Goal: Task Accomplishment & Management: Complete application form

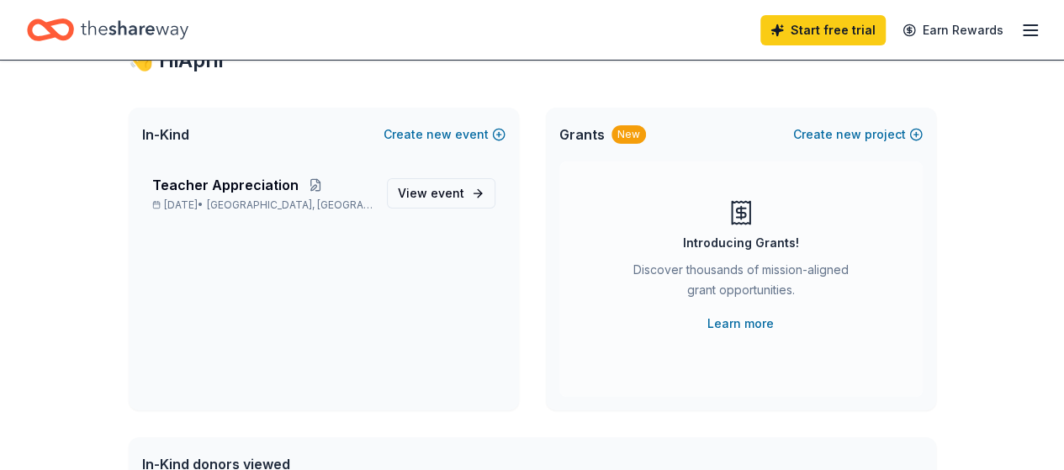
scroll to position [79, 0]
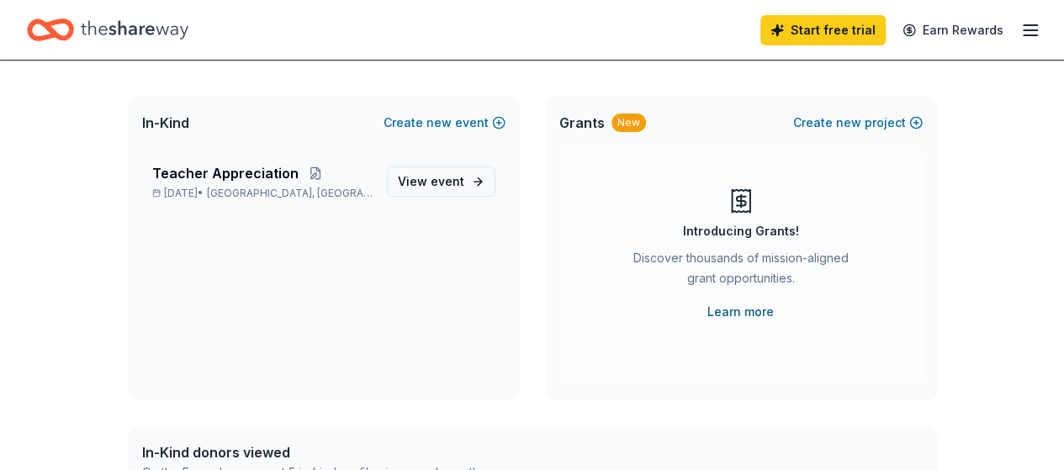
click at [757, 309] on link "Learn more" at bounding box center [740, 312] width 66 height 20
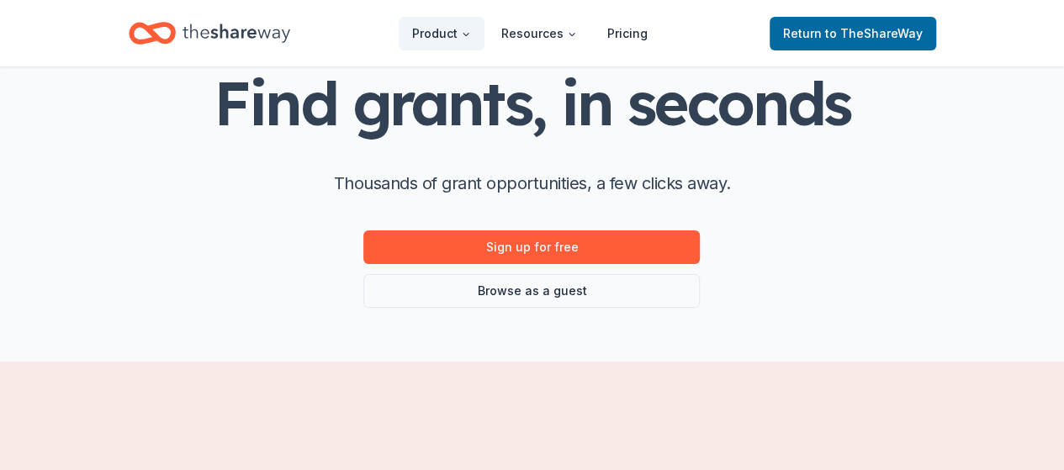
scroll to position [107, 0]
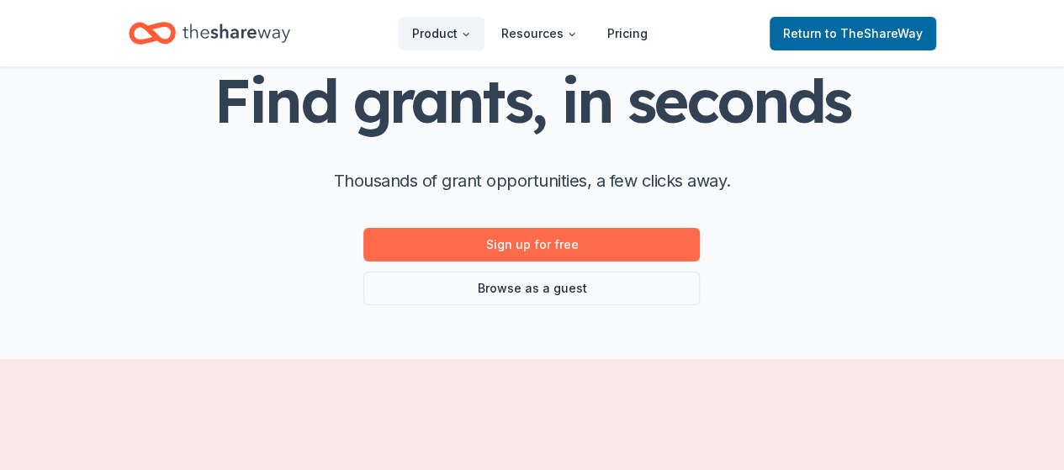
click at [627, 242] on link "Sign up for free" at bounding box center [531, 245] width 336 height 34
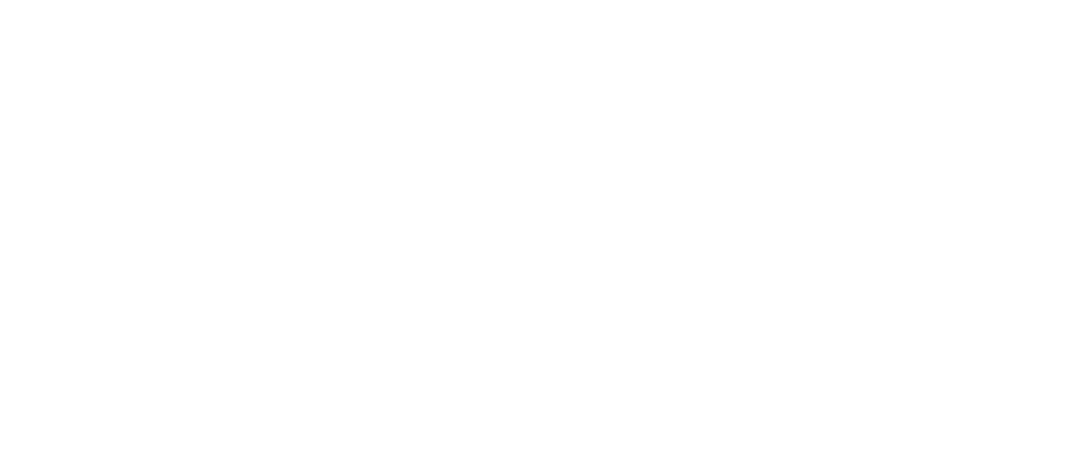
click at [642, 247] on body at bounding box center [538, 235] width 1076 height 470
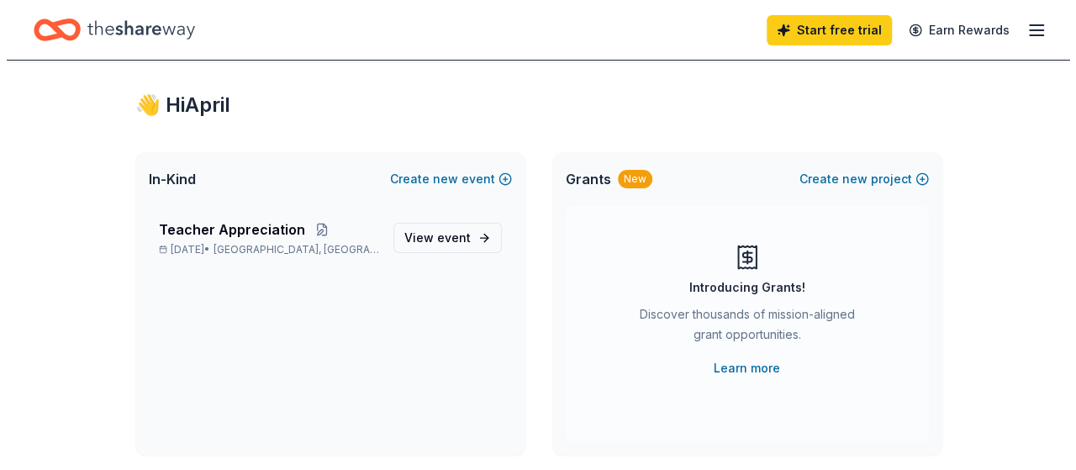
scroll to position [22, 0]
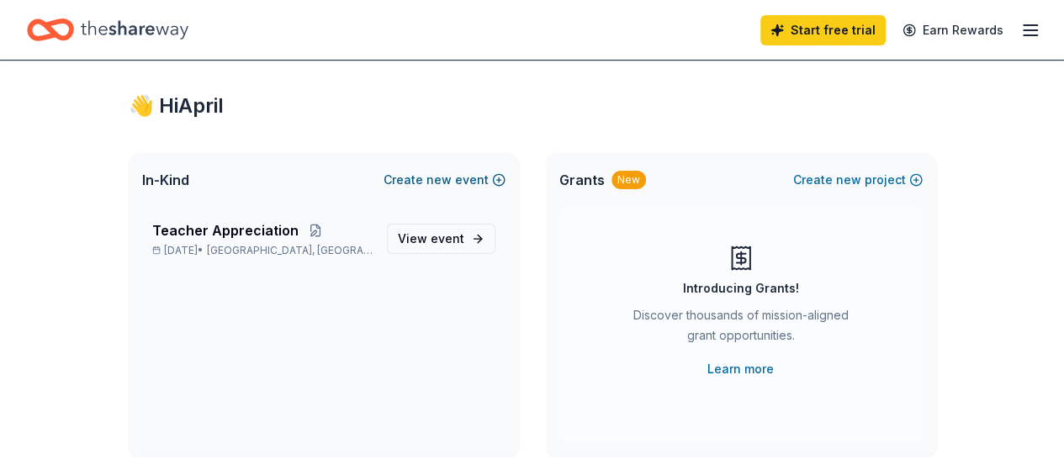
click at [492, 185] on button "Create new event" at bounding box center [444, 180] width 122 height 20
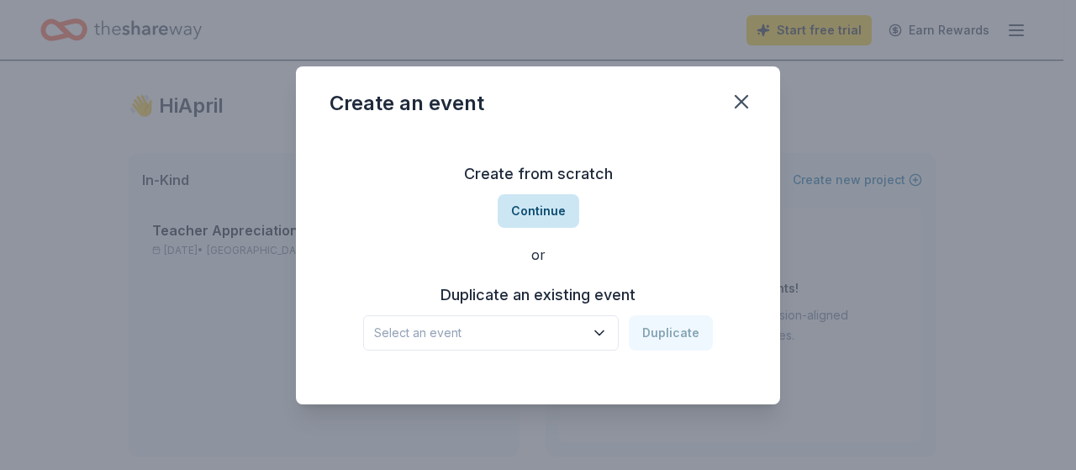
click at [536, 212] on button "Continue" at bounding box center [539, 211] width 82 height 34
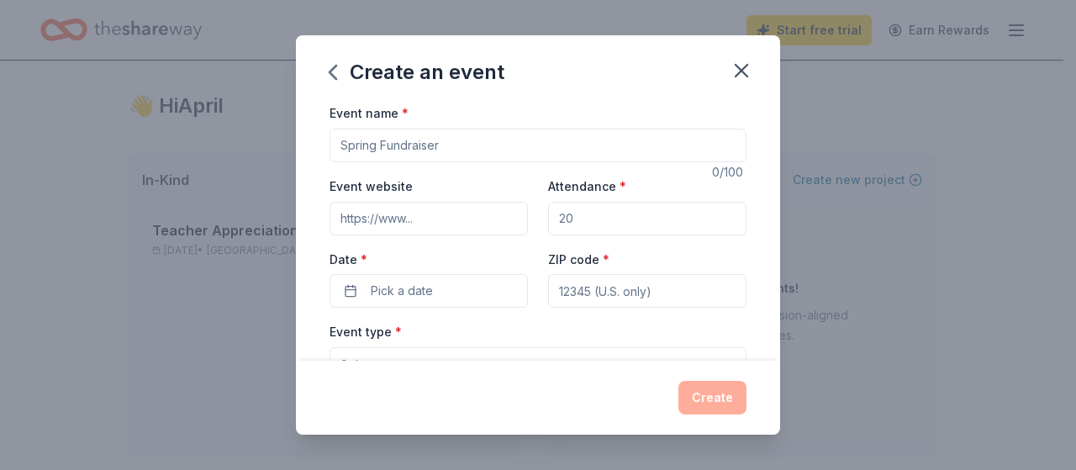
click at [478, 150] on input "Event name *" at bounding box center [538, 146] width 417 height 34
type input "P"
type input "Family Engagement Event"
click at [406, 293] on span "Pick a date" at bounding box center [402, 291] width 62 height 20
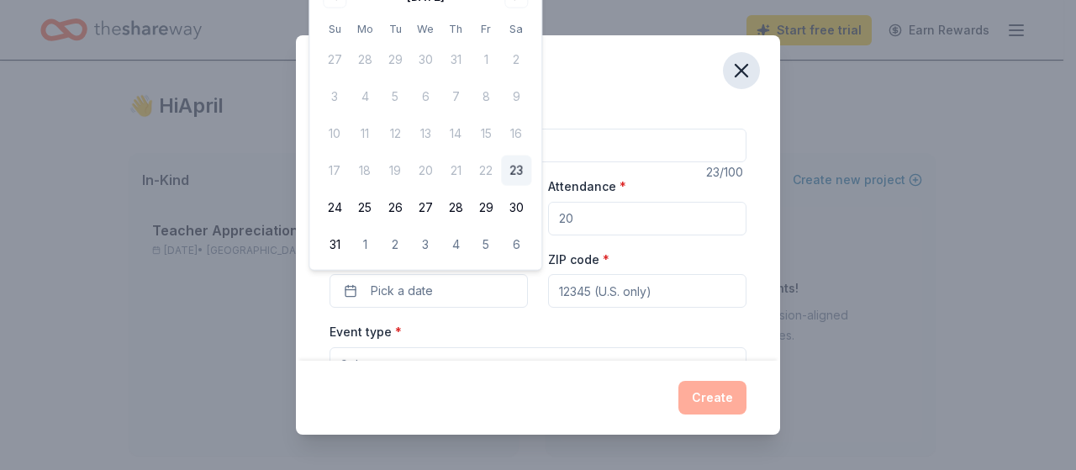
click at [735, 66] on icon "button" at bounding box center [742, 71] width 24 height 24
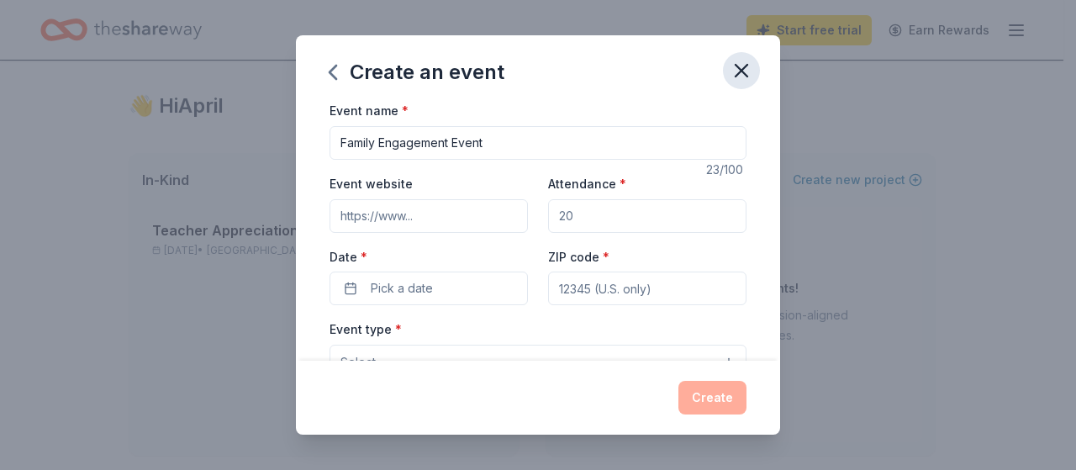
scroll to position [0, 0]
click at [568, 217] on input "Attendance *" at bounding box center [647, 219] width 198 height 34
type input "100"
click at [637, 291] on input "ZIP code *" at bounding box center [647, 291] width 198 height 34
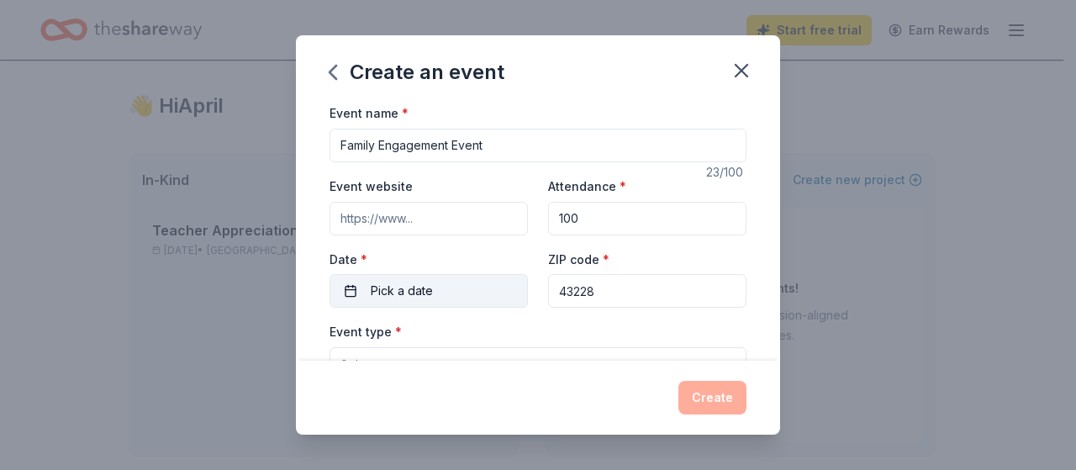
type input "43228"
click at [357, 294] on button "Pick a date" at bounding box center [429, 291] width 198 height 34
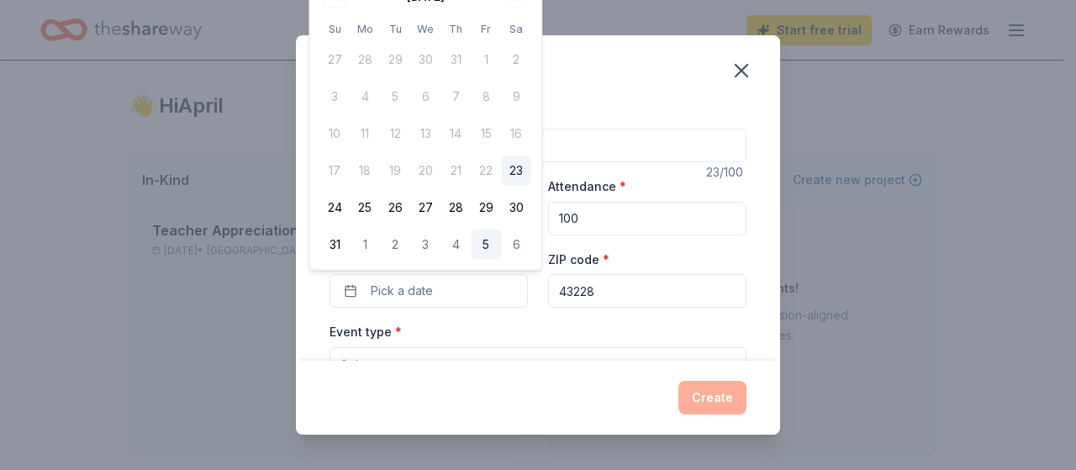
click at [486, 244] on button "5" at bounding box center [486, 245] width 30 height 30
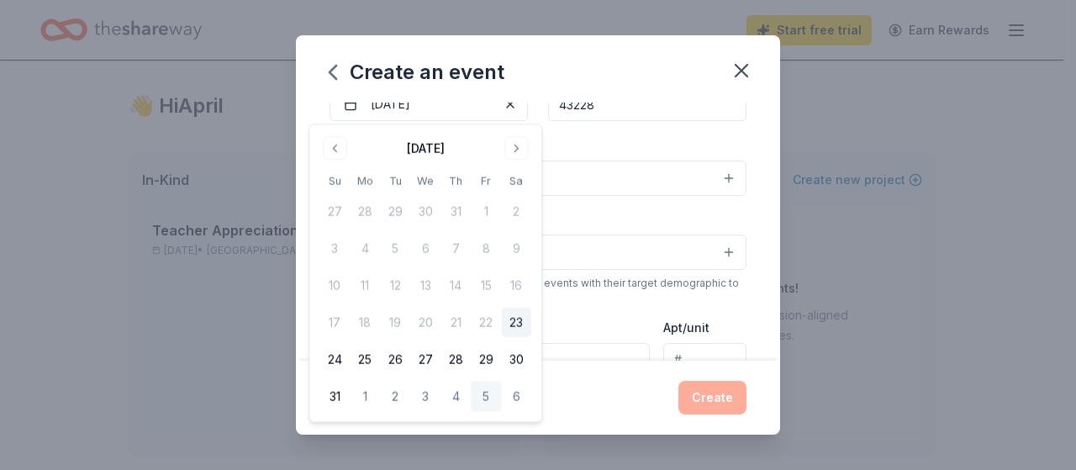
scroll to position [182, 0]
click at [614, 61] on div "Create an event" at bounding box center [538, 68] width 484 height 67
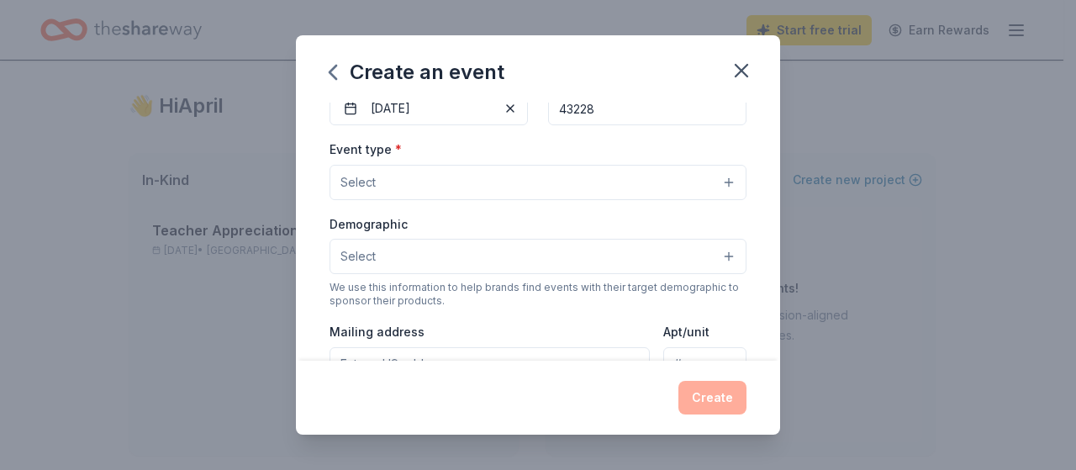
click at [703, 180] on button "Select" at bounding box center [538, 182] width 417 height 35
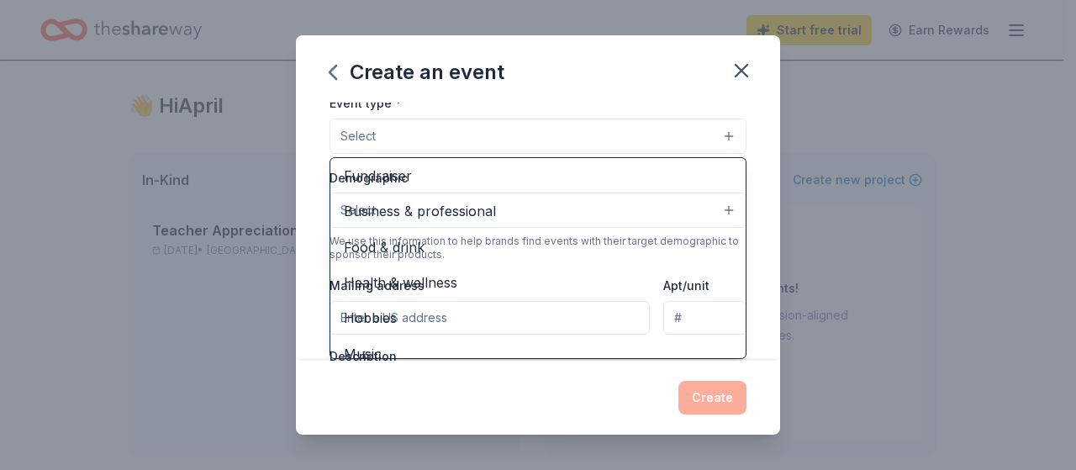
scroll to position [0, 0]
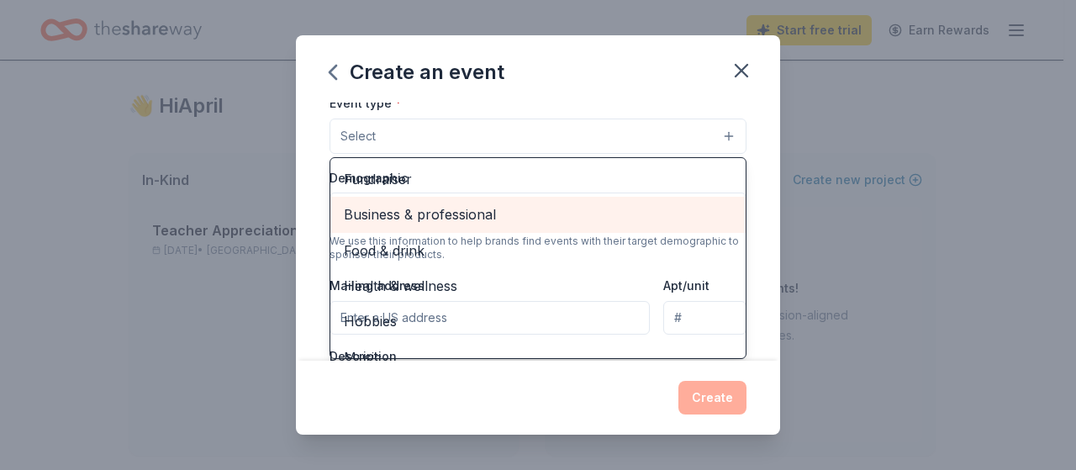
click at [472, 216] on span "Business & professional" at bounding box center [538, 214] width 388 height 22
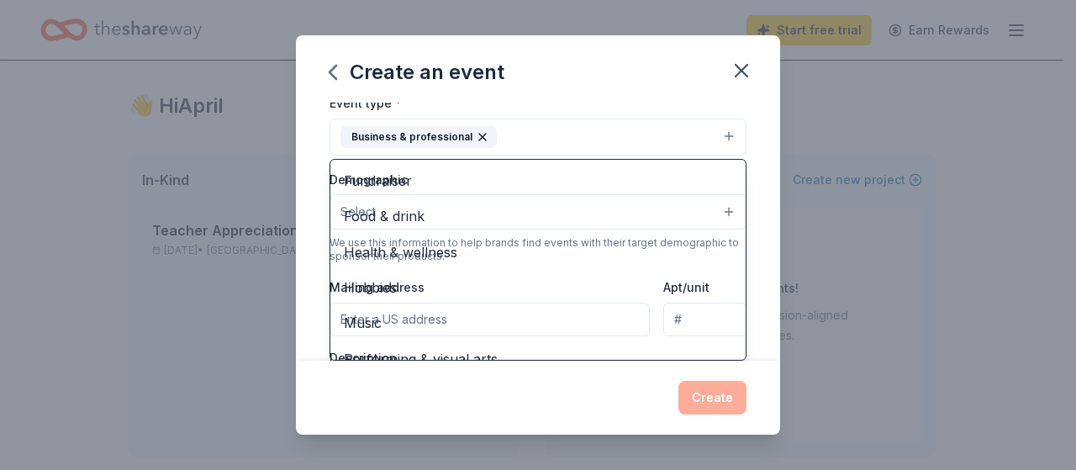
click at [580, 96] on div "Create an event Event name * Family Engagement Event 23 /100 Event website Atte…" at bounding box center [538, 234] width 484 height 399
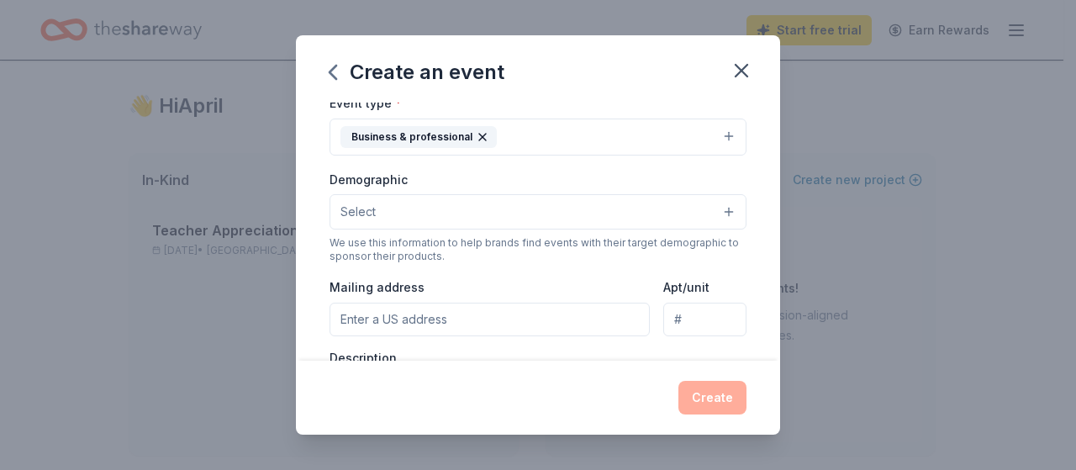
click at [626, 126] on button "Business & professional" at bounding box center [538, 137] width 417 height 37
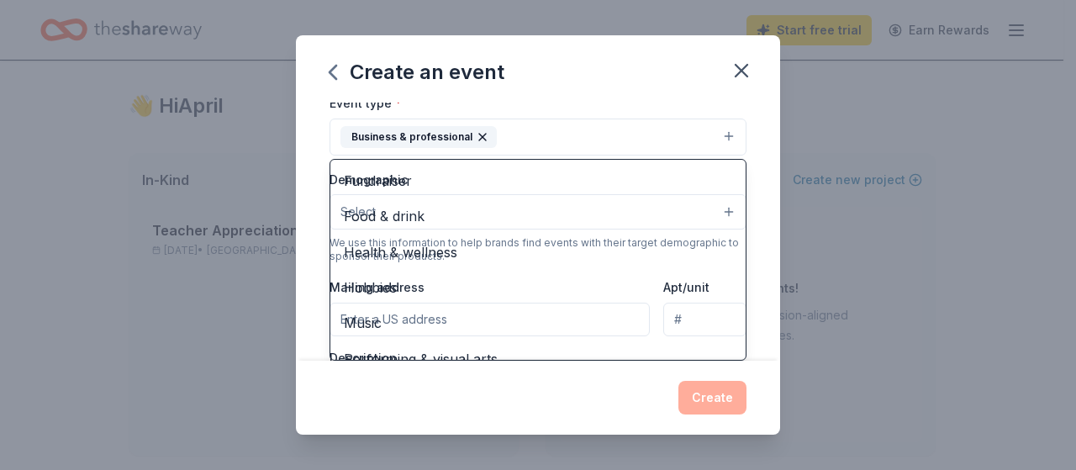
scroll to position [20, 0]
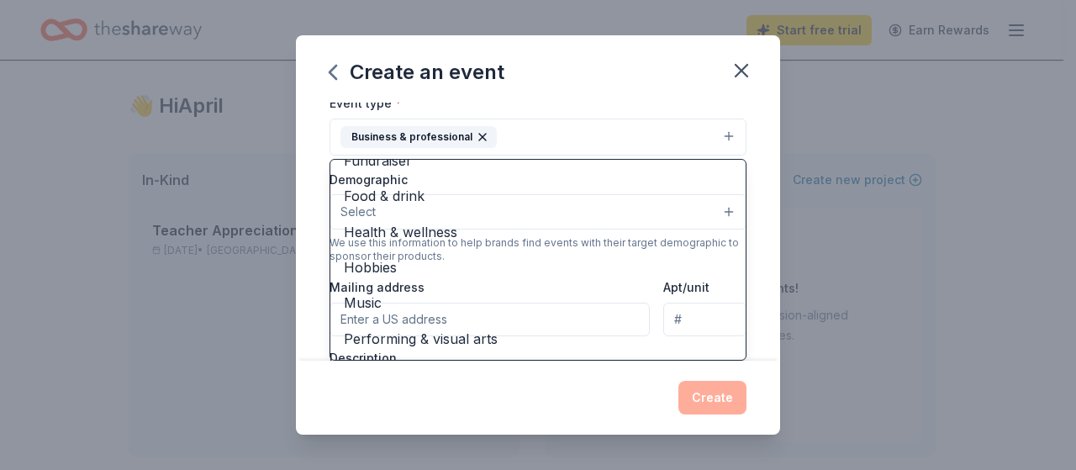
click at [609, 102] on div "Create an event Event name * Family Engagement Event 23 /100 Event website Atte…" at bounding box center [538, 234] width 484 height 399
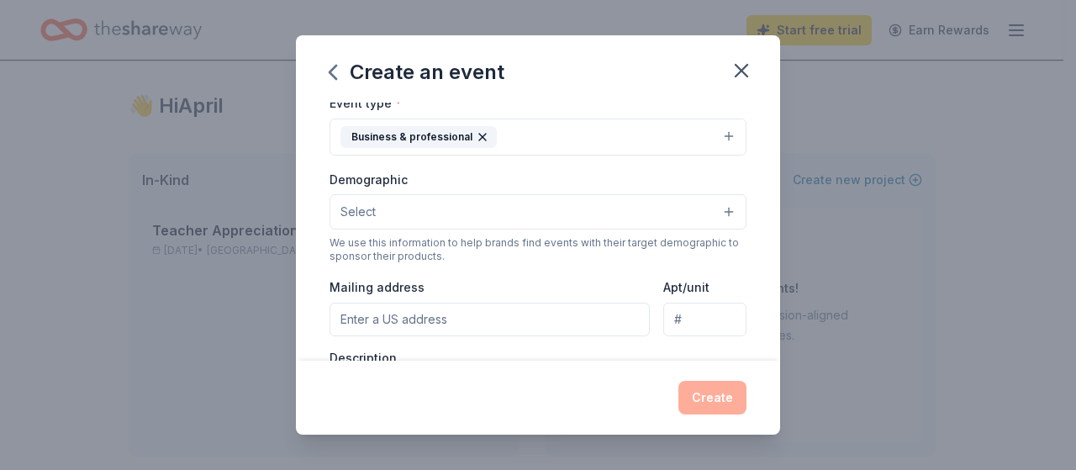
click at [719, 208] on button "Select" at bounding box center [538, 211] width 417 height 35
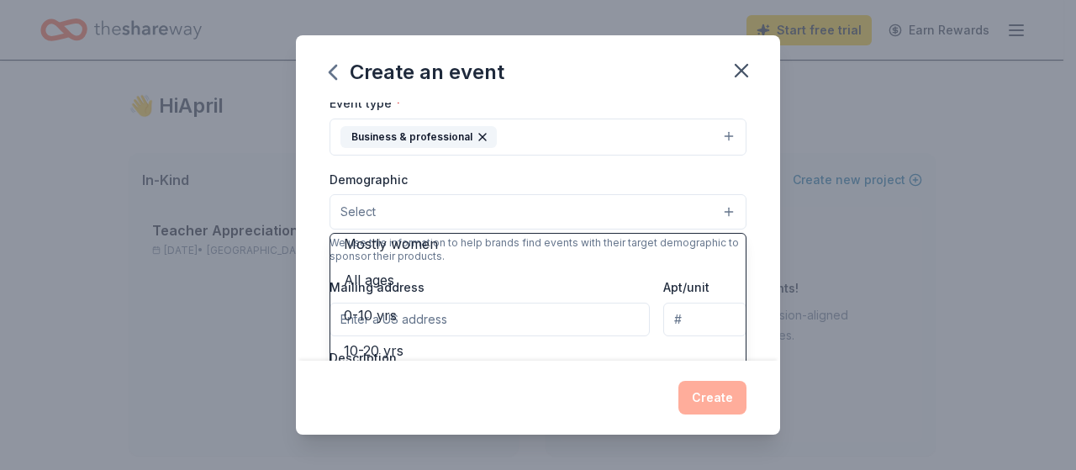
scroll to position [84, 0]
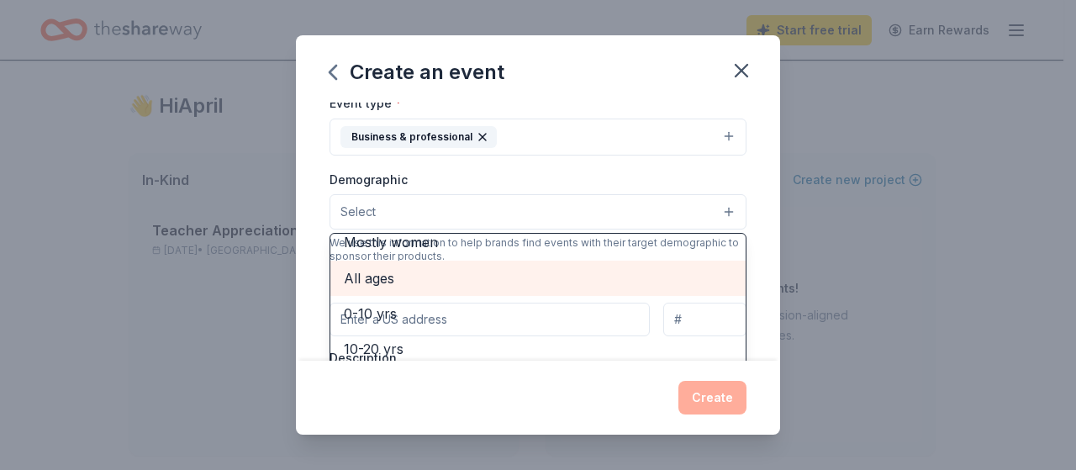
click at [468, 269] on span "All ages" at bounding box center [538, 278] width 388 height 22
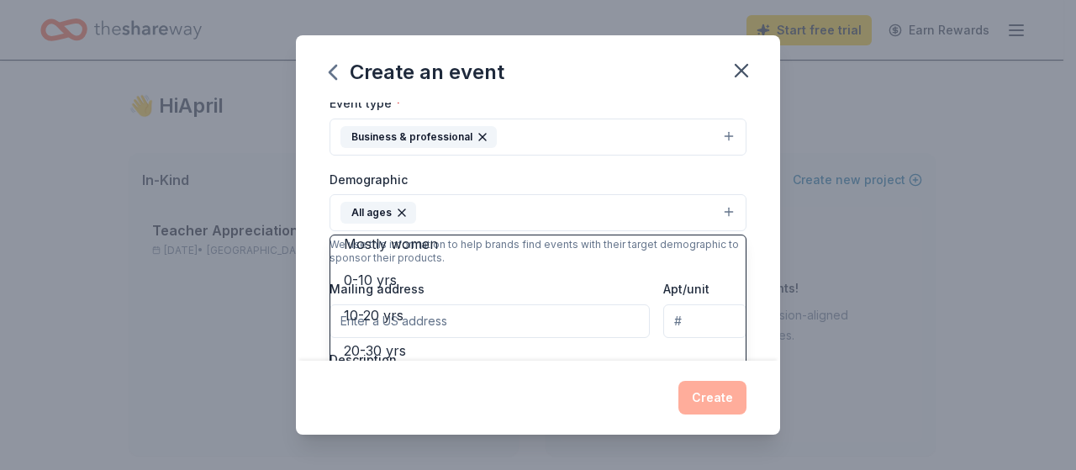
click at [570, 176] on div "Demographic All ages All genders Mostly men Mostly women 0-10 yrs 10-20 yrs 20-…" at bounding box center [538, 200] width 417 height 63
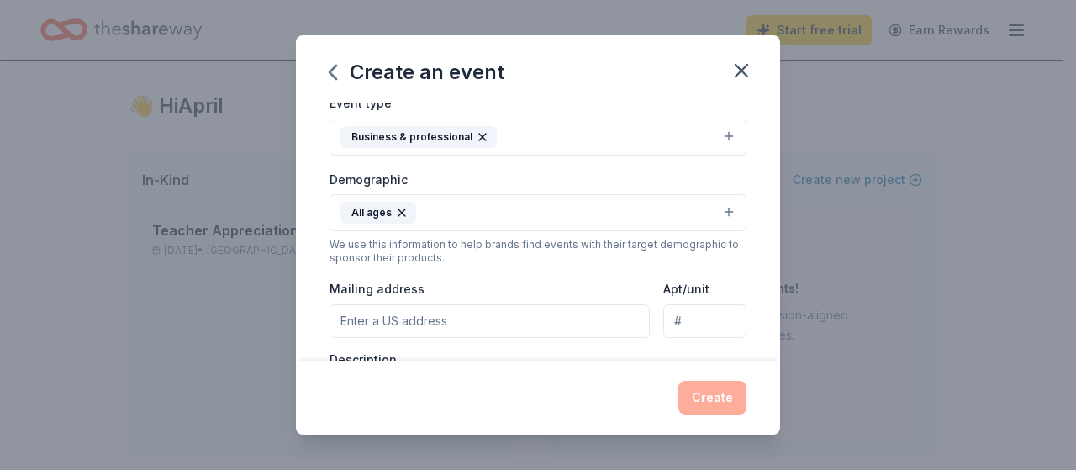
click at [546, 309] on input "Mailing address" at bounding box center [490, 321] width 320 height 34
type input "784 Georgian Drive, Columbus, OH, 43228"
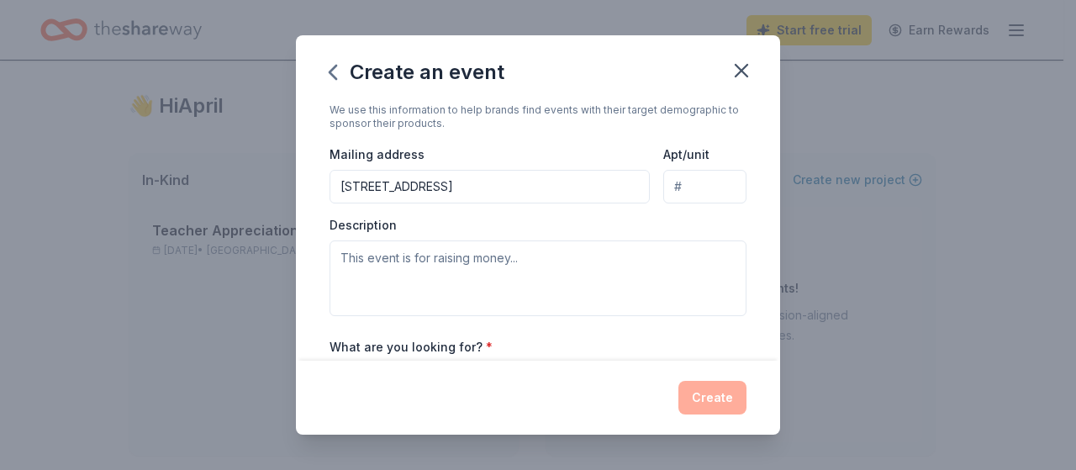
scroll to position [371, 0]
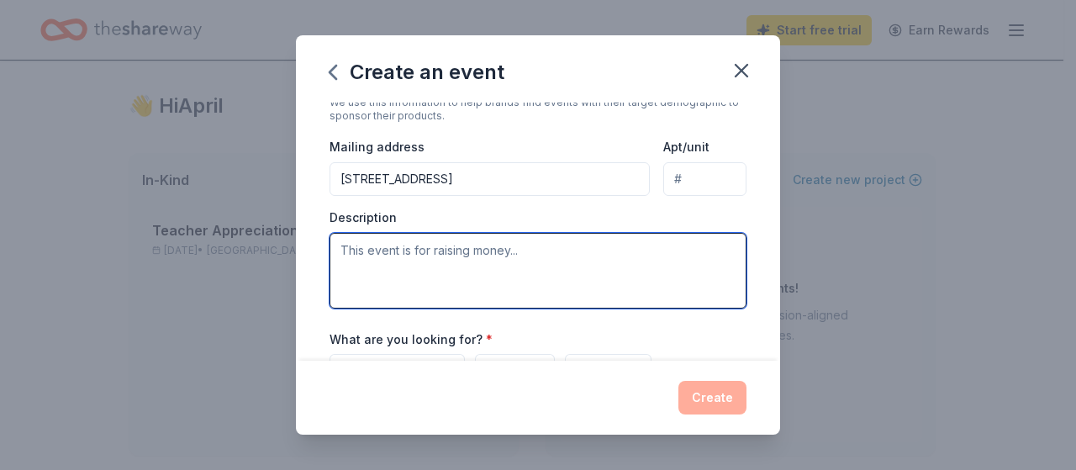
click at [568, 256] on textarea at bounding box center [538, 271] width 417 height 76
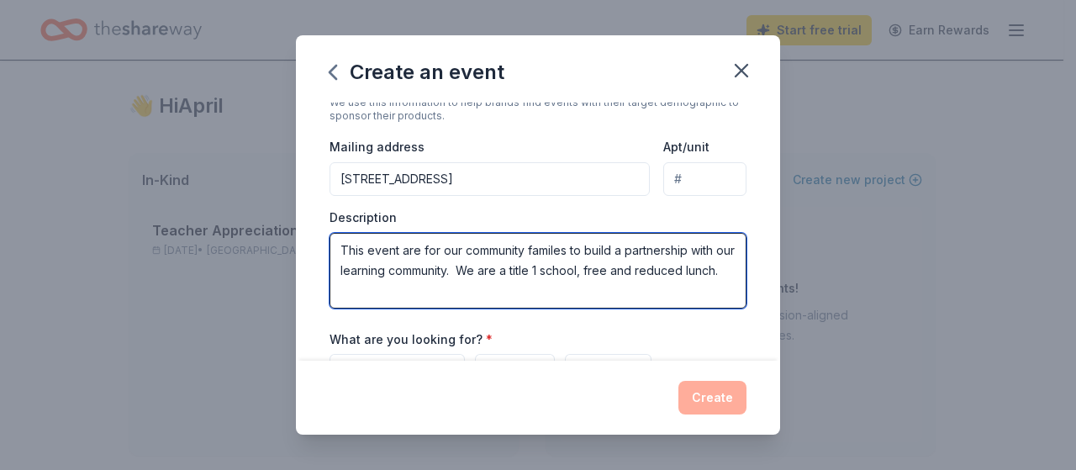
click at [612, 264] on textarea "This event are for our community familes to build a partnership with our learni…" at bounding box center [538, 271] width 417 height 76
click at [469, 293] on textarea "This event are for our community familes to build a partnership with our learni…" at bounding box center [538, 271] width 417 height 76
click at [542, 244] on textarea "This event are for our community familes to build a partnership with our learni…" at bounding box center [538, 271] width 417 height 76
click at [473, 291] on textarea "This event are for our community families to build a partnership with our learn…" at bounding box center [538, 271] width 417 height 76
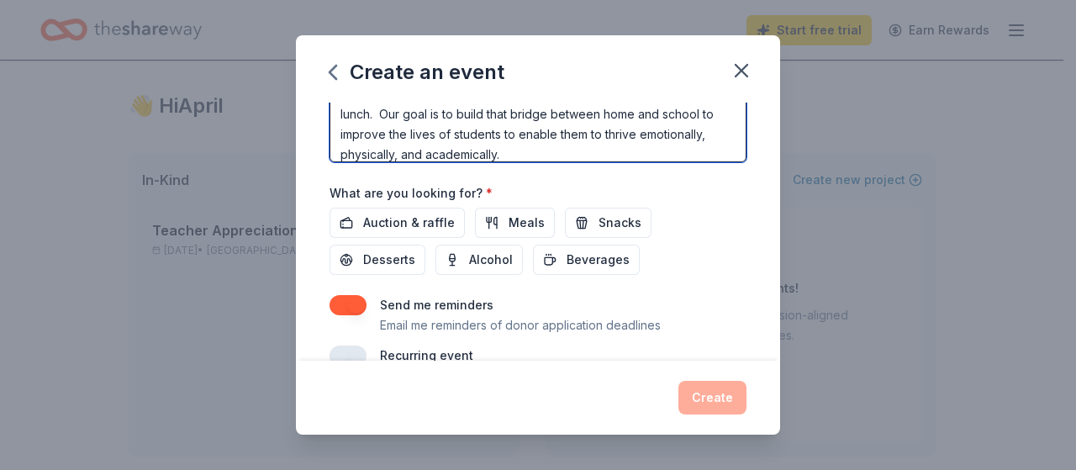
scroll to position [518, 0]
type textarea "This event are for our community families to build a partnership with our learn…"
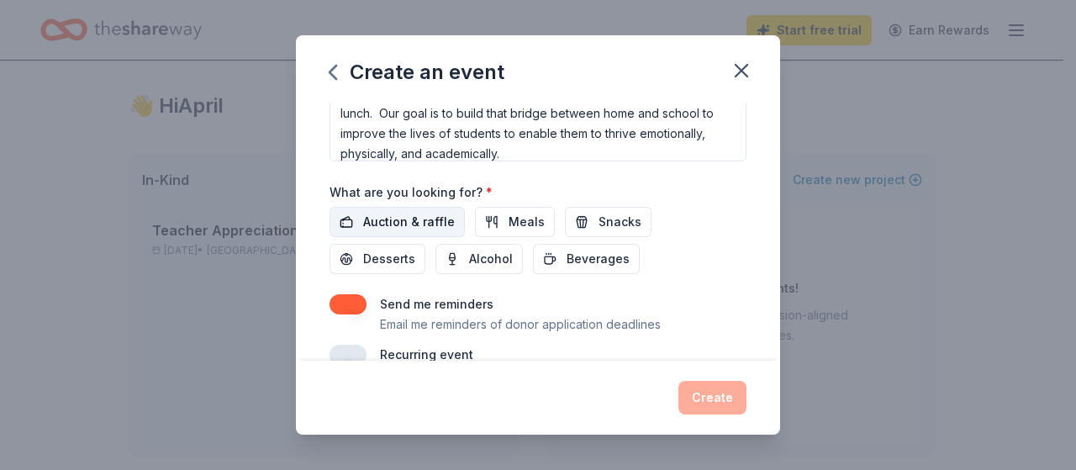
click at [420, 222] on span "Auction & raffle" at bounding box center [409, 222] width 92 height 20
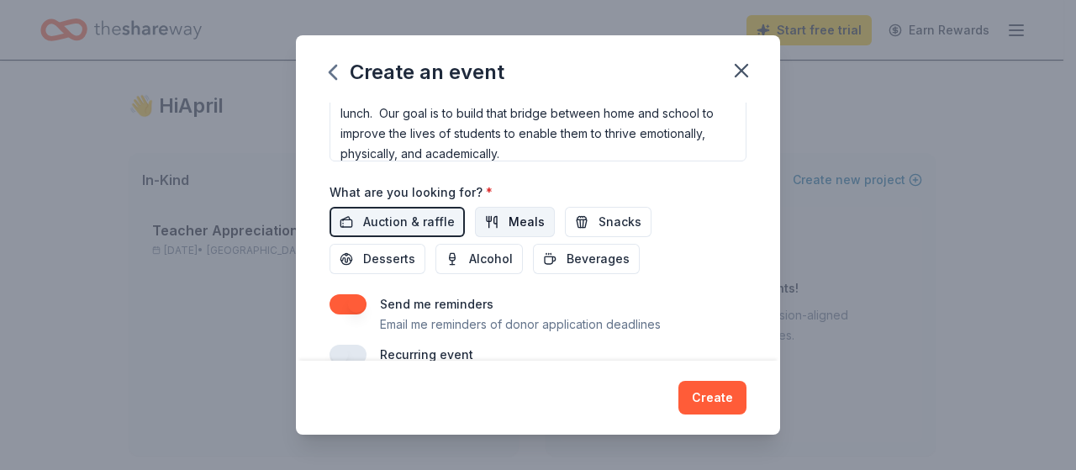
click at [526, 222] on span "Meals" at bounding box center [527, 222] width 36 height 20
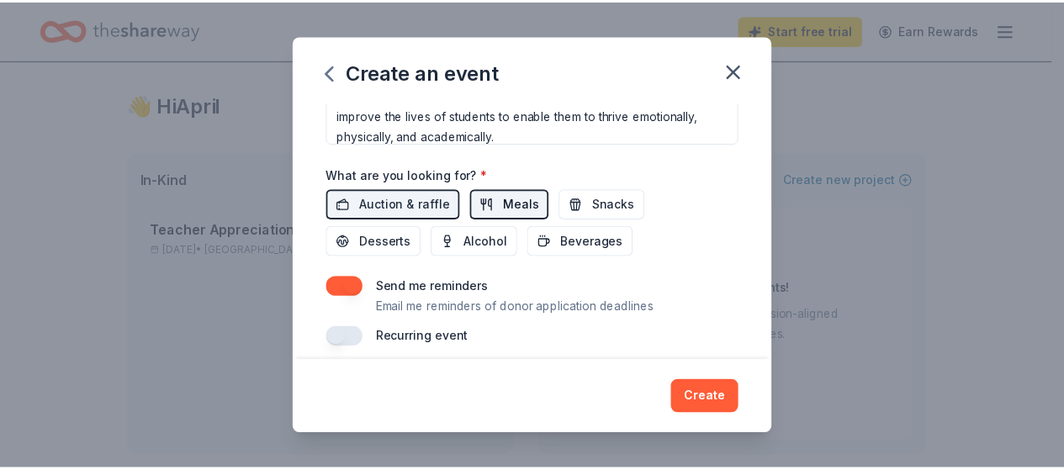
scroll to position [544, 0]
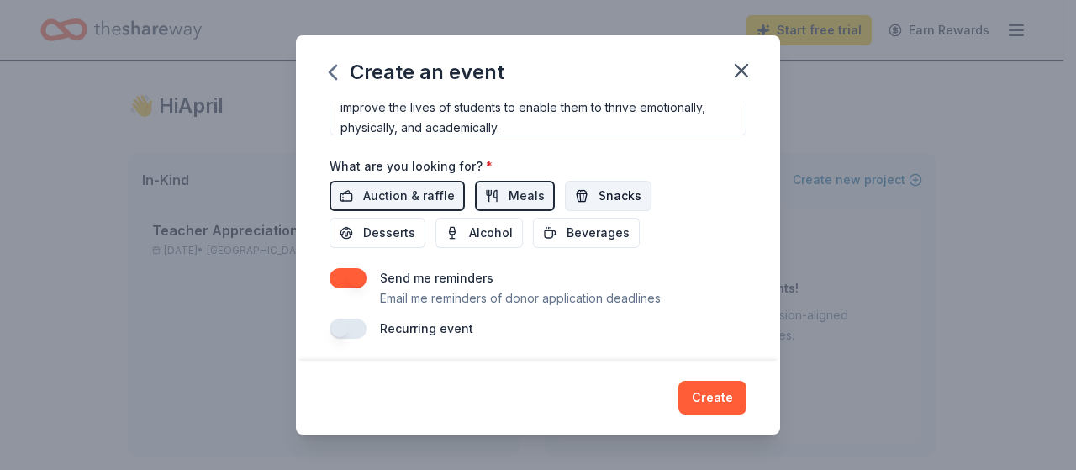
click at [628, 186] on span "Snacks" at bounding box center [620, 196] width 43 height 20
click at [602, 231] on span "Beverages" at bounding box center [598, 233] width 63 height 20
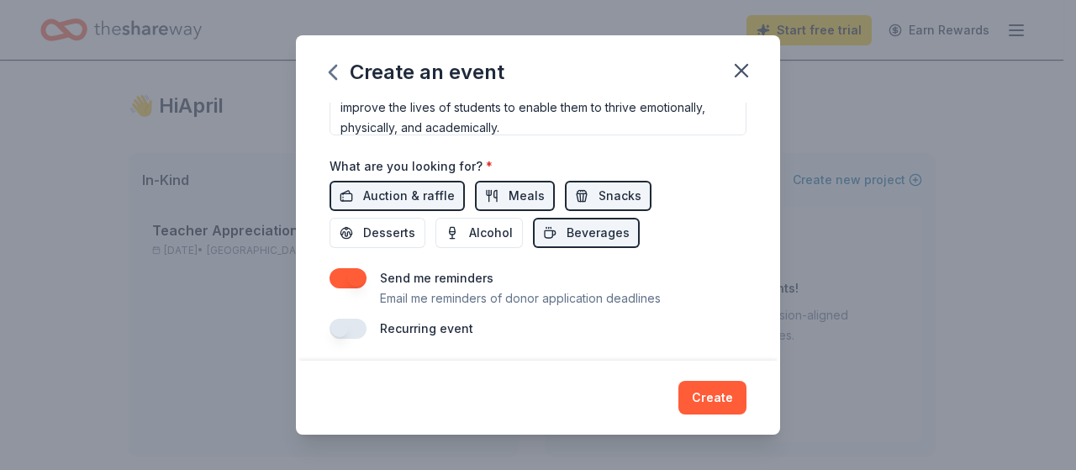
click at [341, 320] on button "button" at bounding box center [348, 329] width 37 height 20
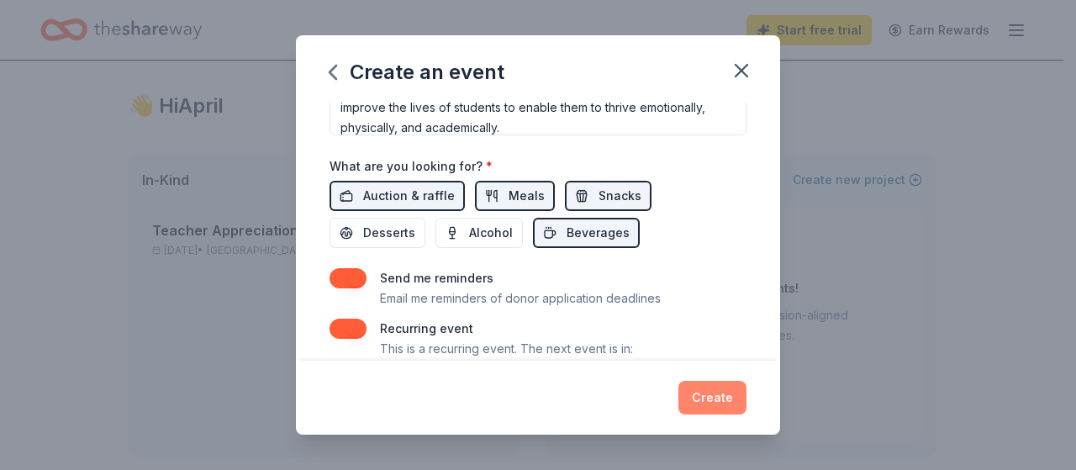
click at [720, 398] on button "Create" at bounding box center [713, 398] width 68 height 34
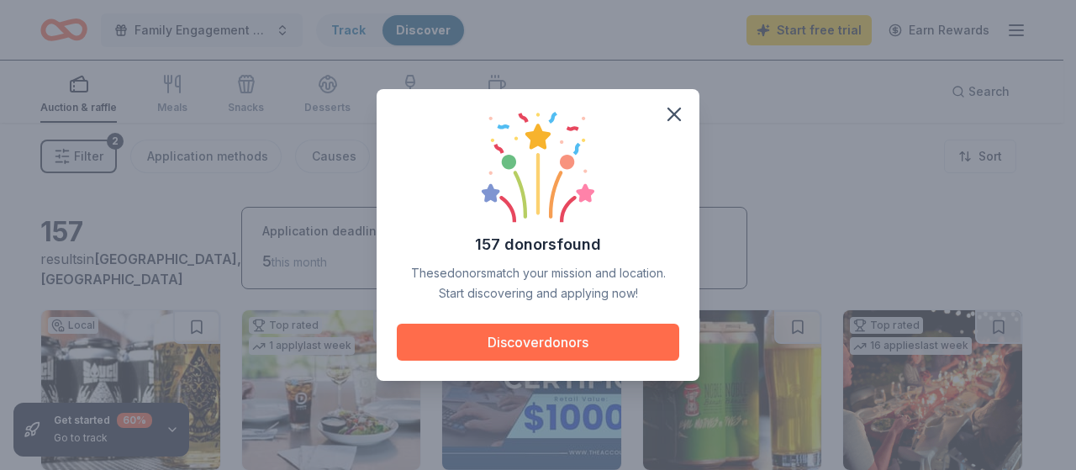
click at [614, 333] on button "Discover donors" at bounding box center [538, 342] width 283 height 37
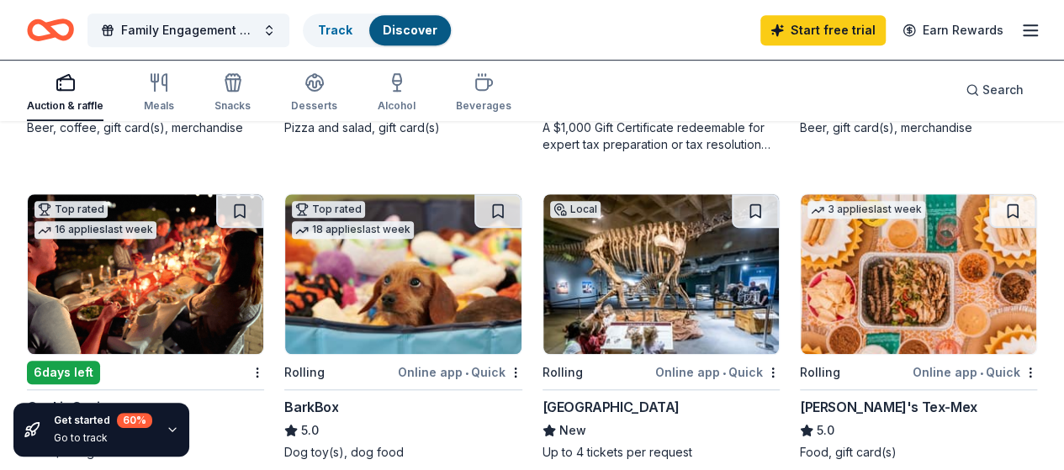
scroll to position [441, 0]
click at [989, 217] on button at bounding box center [1012, 211] width 47 height 34
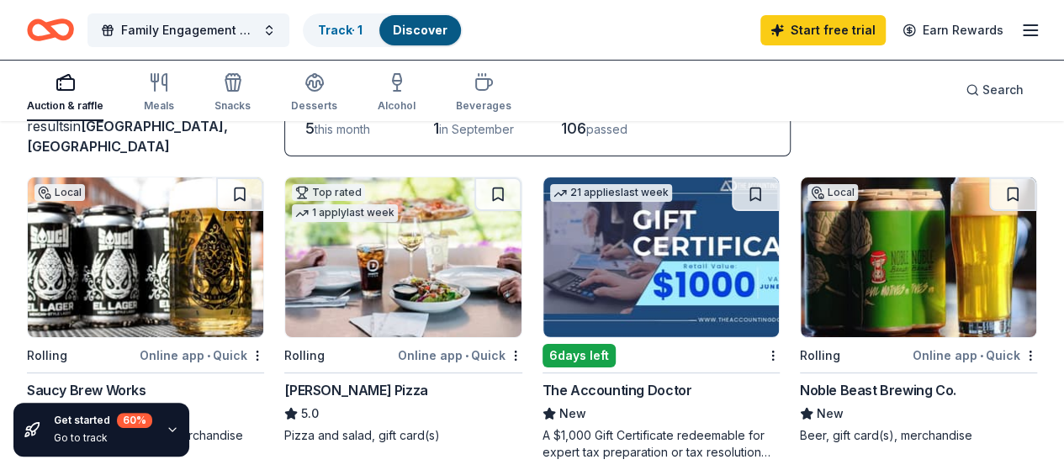
scroll to position [129, 0]
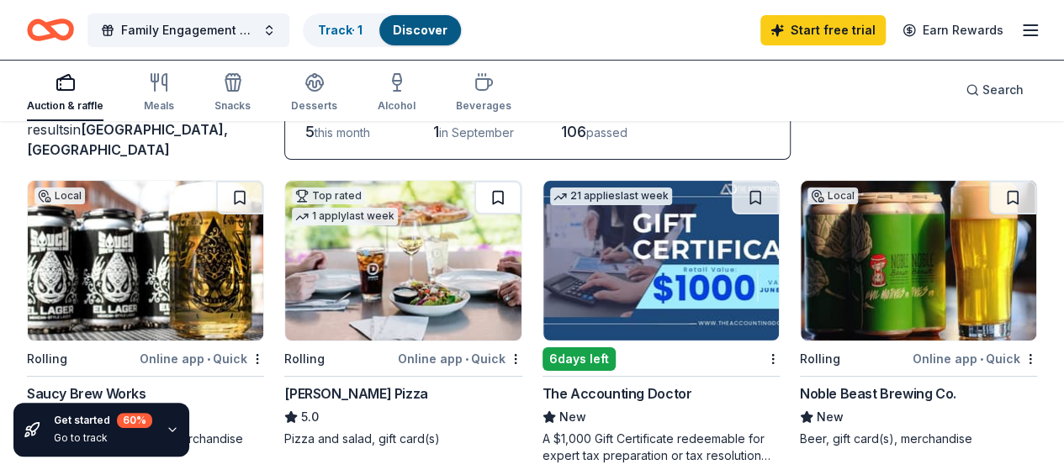
click at [474, 204] on button at bounding box center [497, 198] width 47 height 34
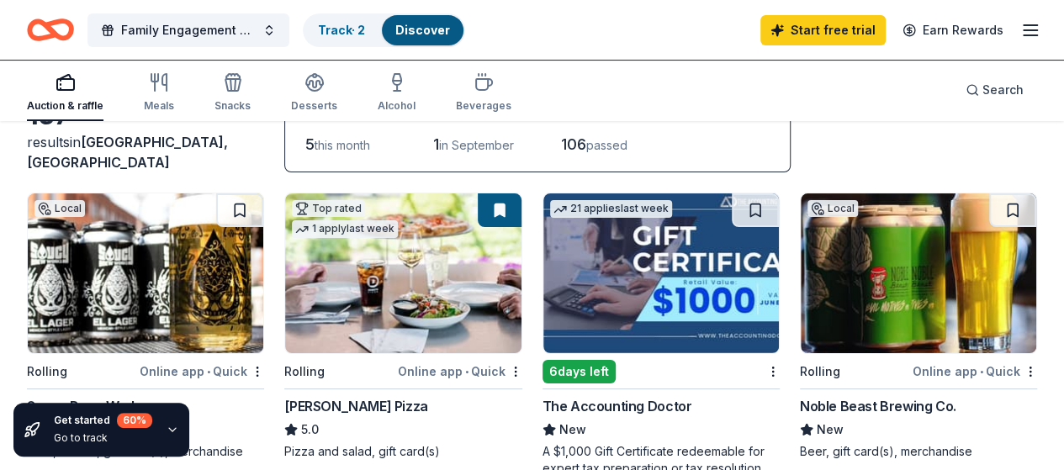
scroll to position [116, 0]
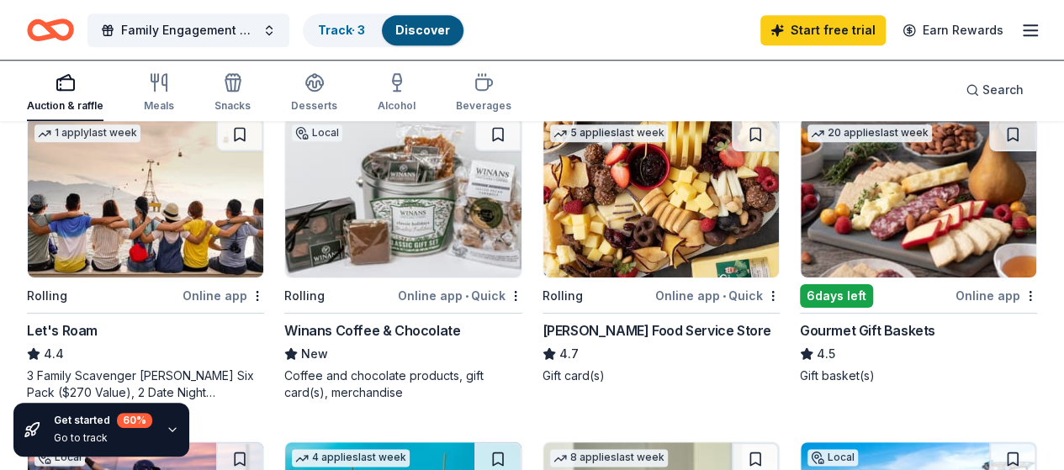
scroll to position [827, 0]
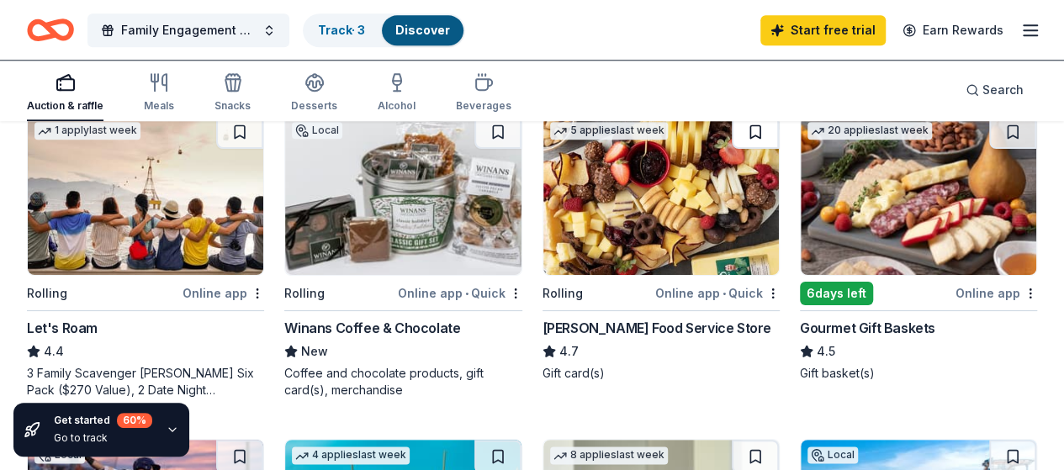
click at [732, 143] on button at bounding box center [755, 132] width 47 height 34
click at [989, 145] on button at bounding box center [1012, 132] width 47 height 34
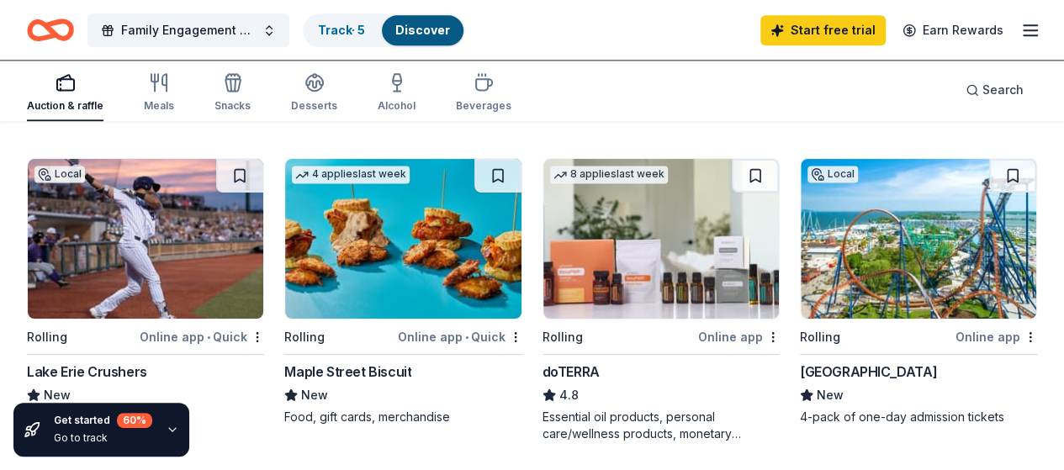
scroll to position [1108, 0]
click at [989, 177] on button at bounding box center [1012, 176] width 47 height 34
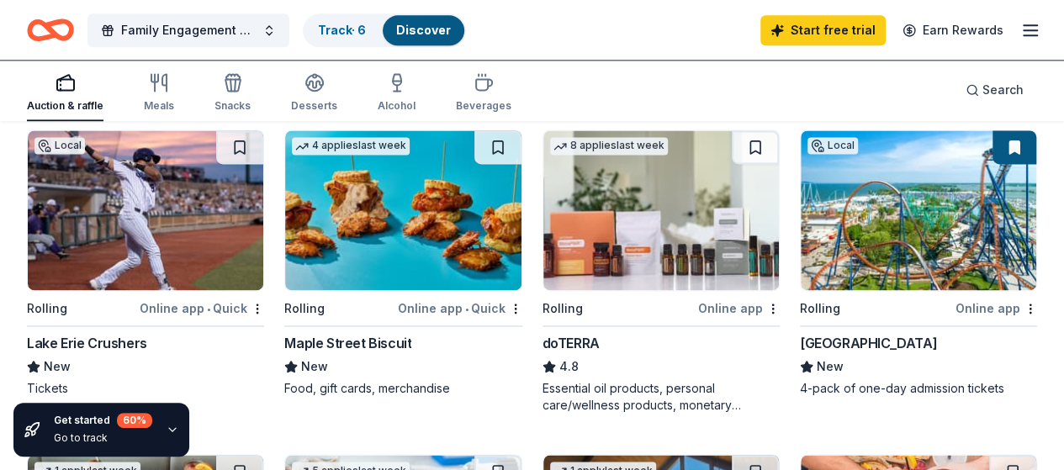
scroll to position [1135, 0]
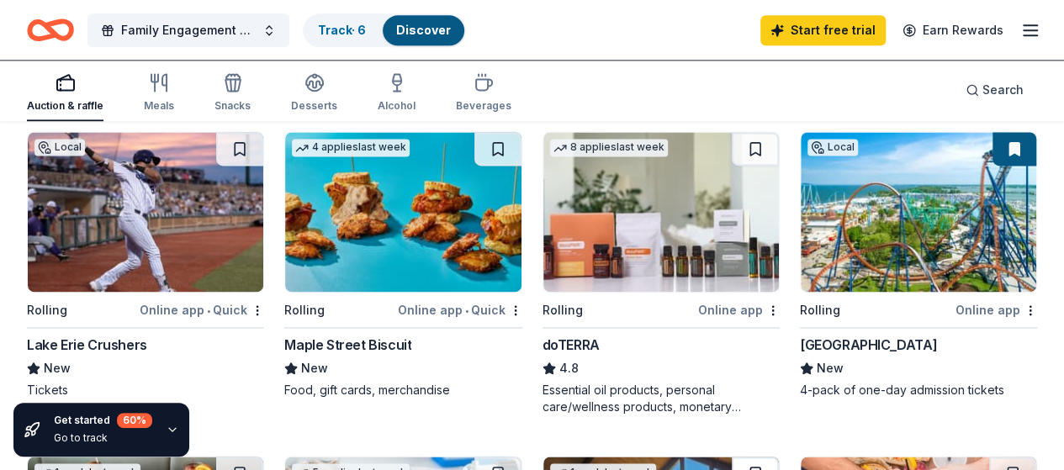
click at [779, 457] on button at bounding box center [755, 474] width 47 height 34
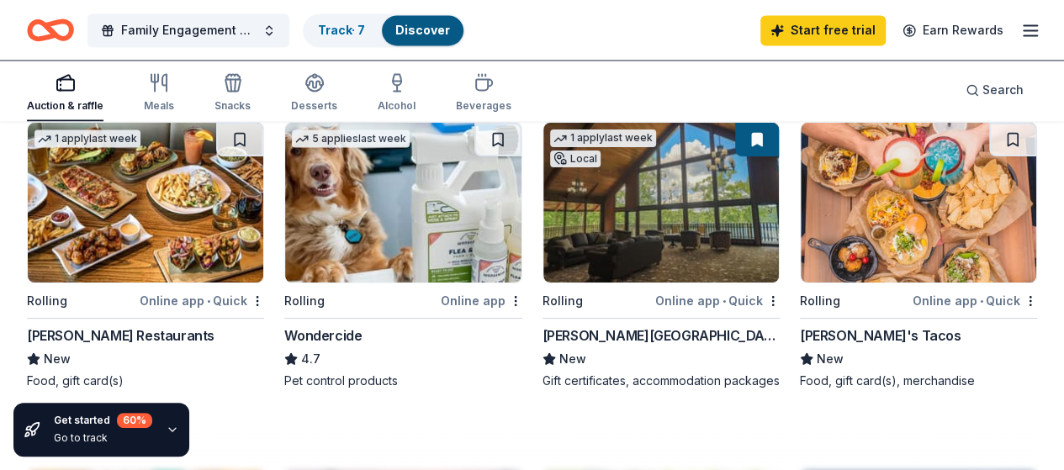
scroll to position [1472, 0]
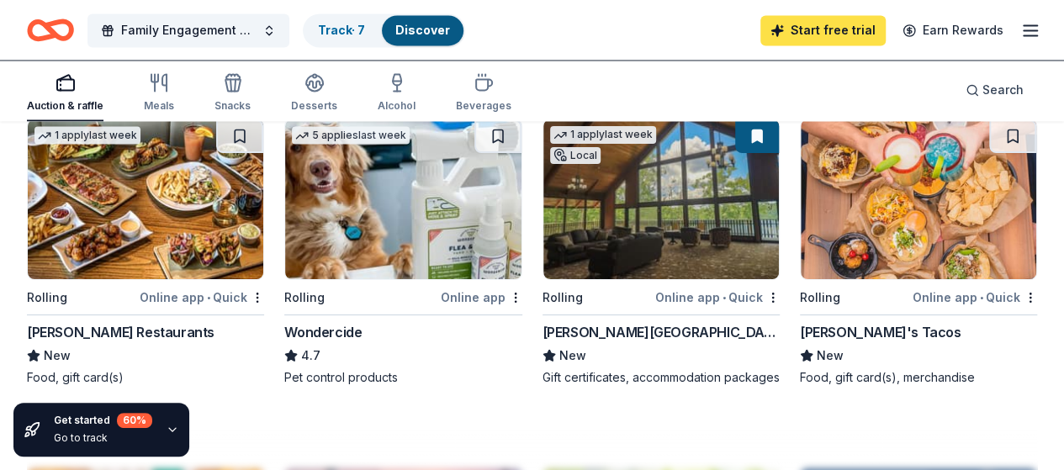
click at [817, 30] on link "Start free trial" at bounding box center [822, 30] width 125 height 30
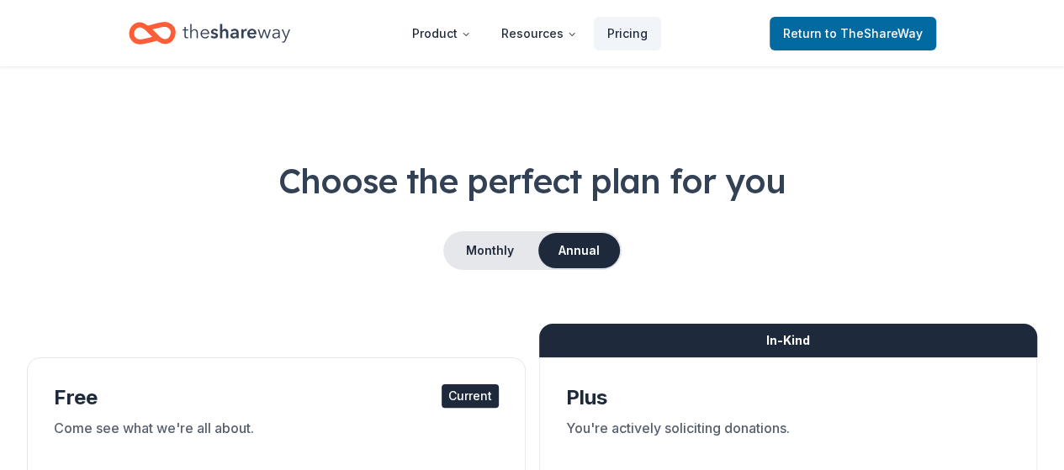
scroll to position [1, 0]
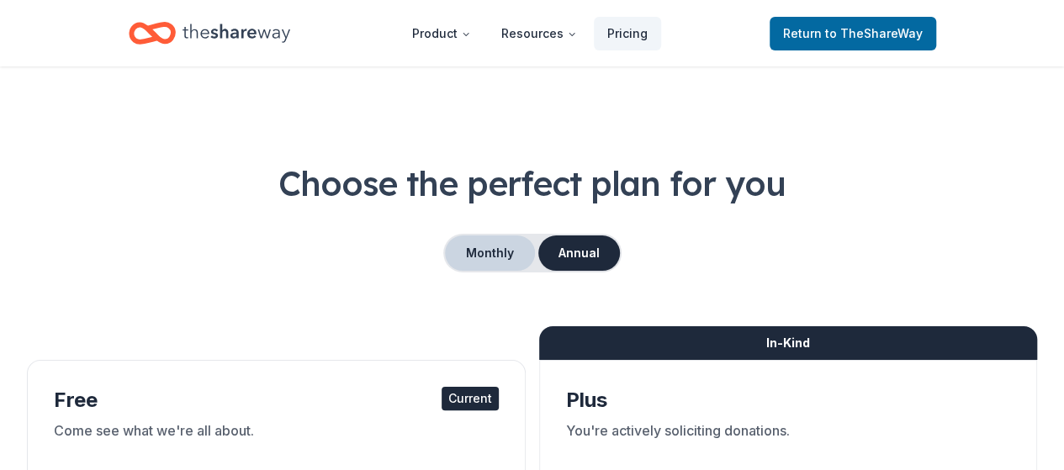
click at [494, 262] on button "Monthly" at bounding box center [490, 252] width 90 height 35
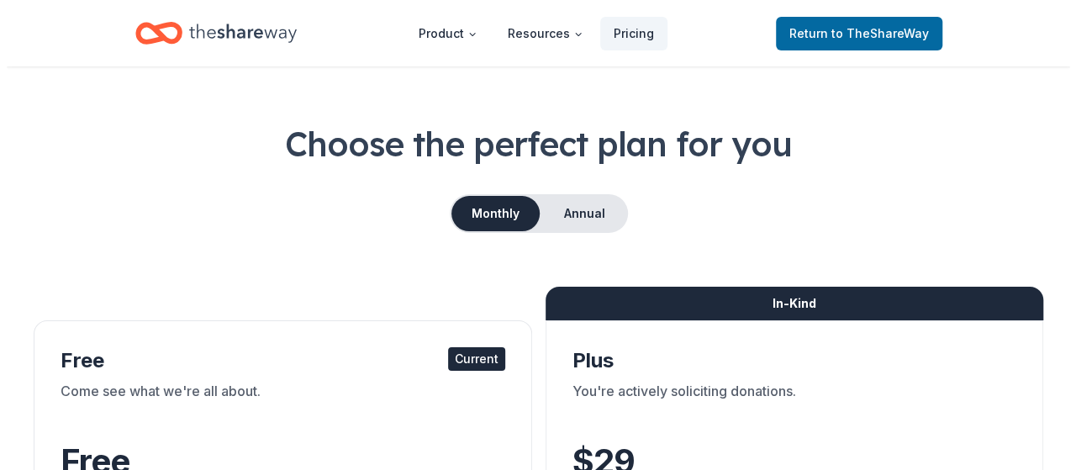
scroll to position [0, 0]
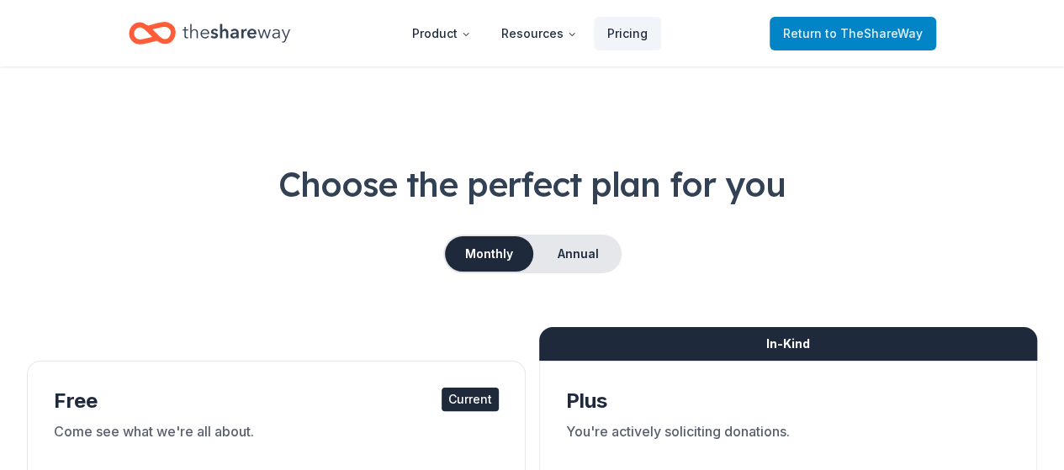
click at [864, 40] on span "Return to TheShareWay" at bounding box center [853, 34] width 140 height 20
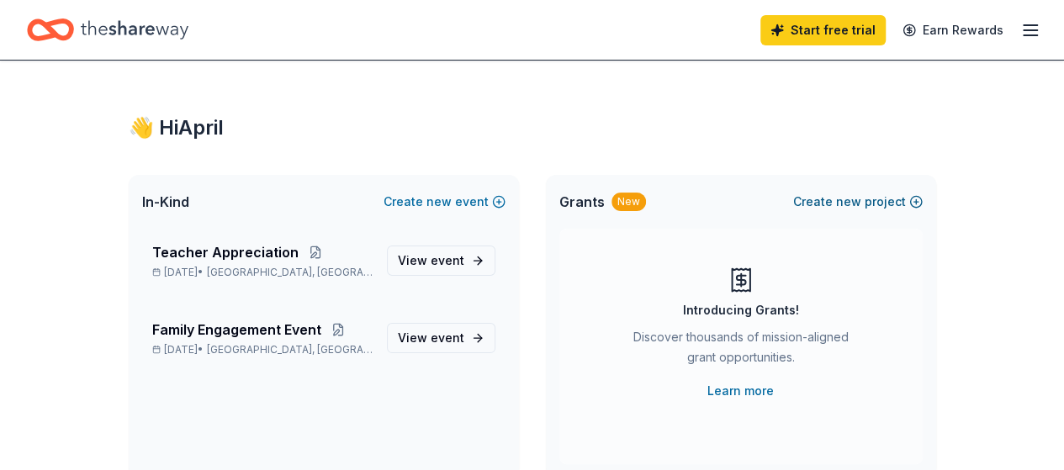
click at [901, 203] on button "Create new project" at bounding box center [857, 202] width 129 height 20
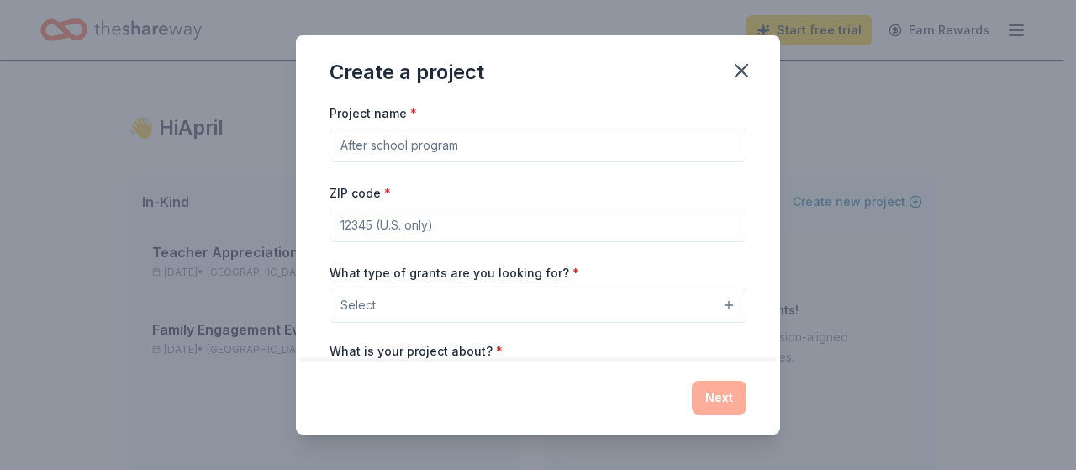
click at [570, 145] on input "Project name *" at bounding box center [538, 146] width 417 height 34
click at [433, 146] on input "Playground Reinvation" at bounding box center [538, 146] width 417 height 34
click at [449, 145] on input "Playground Reinvation" at bounding box center [538, 146] width 417 height 34
type input "Playground Renovation"
click at [457, 231] on input "ZIP code *" at bounding box center [538, 226] width 417 height 34
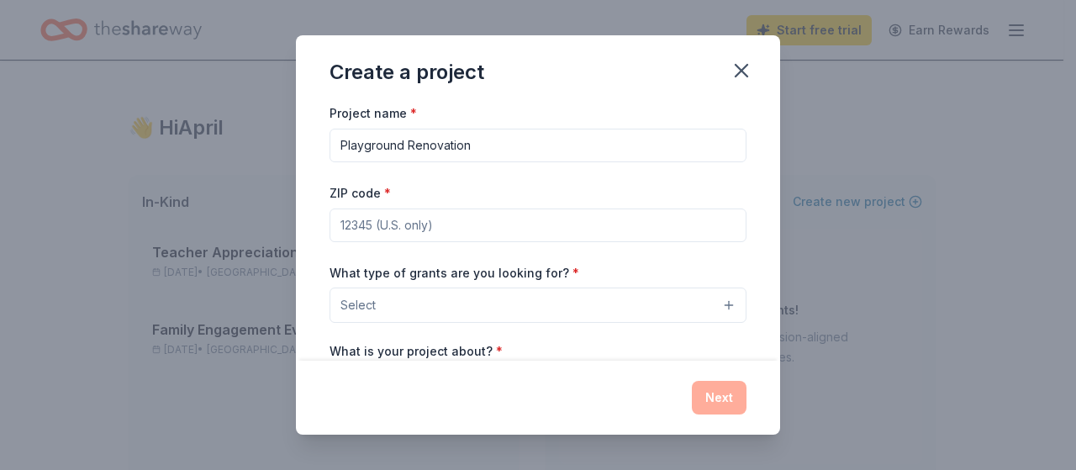
type input "43228"
click at [711, 301] on button "Select" at bounding box center [538, 305] width 417 height 35
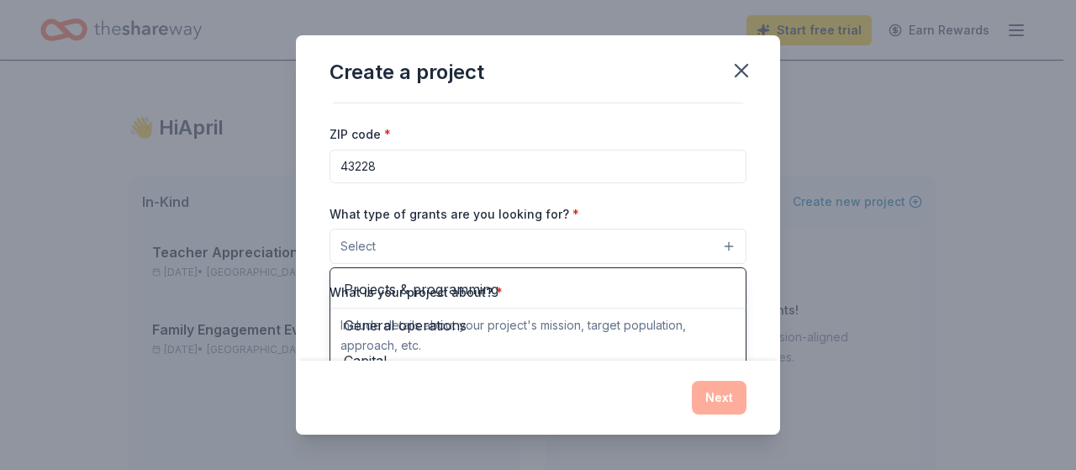
scroll to position [59, 0]
click at [442, 279] on span "Projects & programming" at bounding box center [538, 289] width 388 height 22
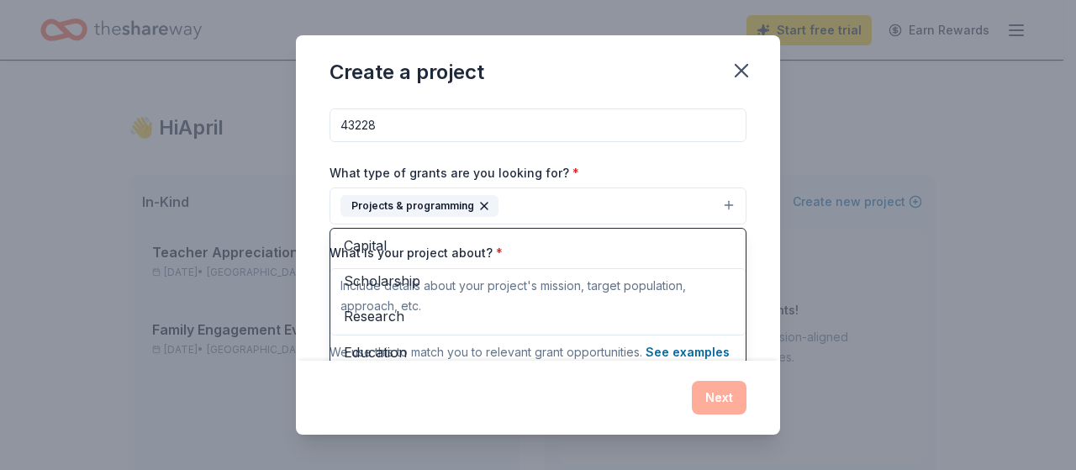
scroll to position [148, 0]
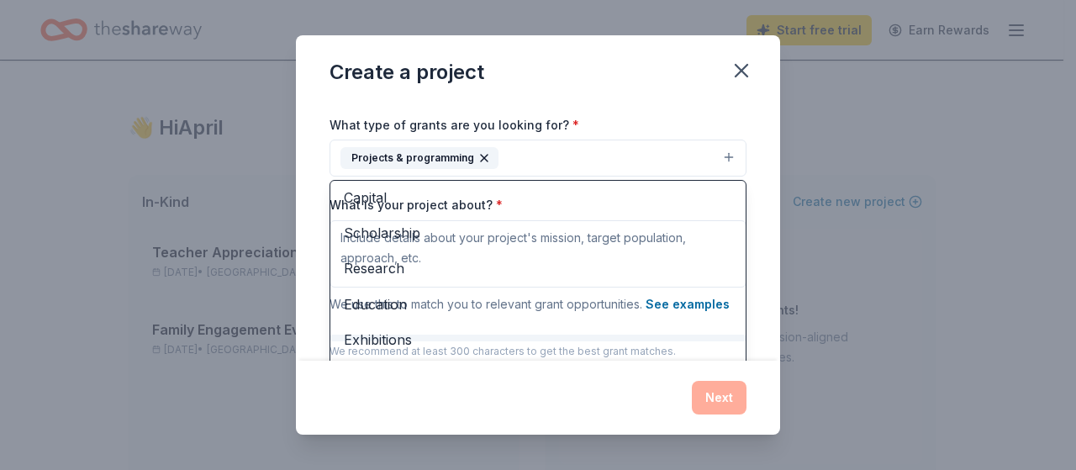
click at [621, 156] on button "Projects & programming" at bounding box center [538, 158] width 417 height 37
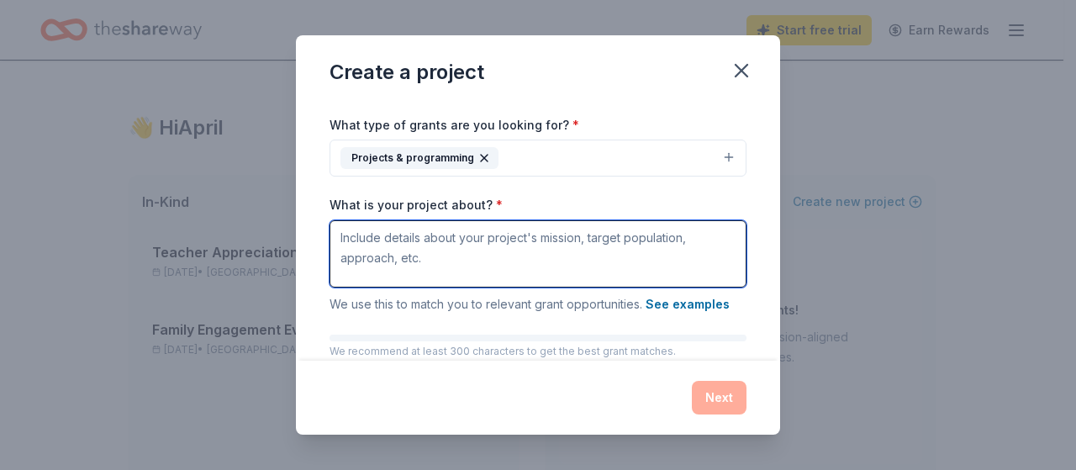
click at [600, 239] on textarea "What is your project about? *" at bounding box center [538, 253] width 417 height 67
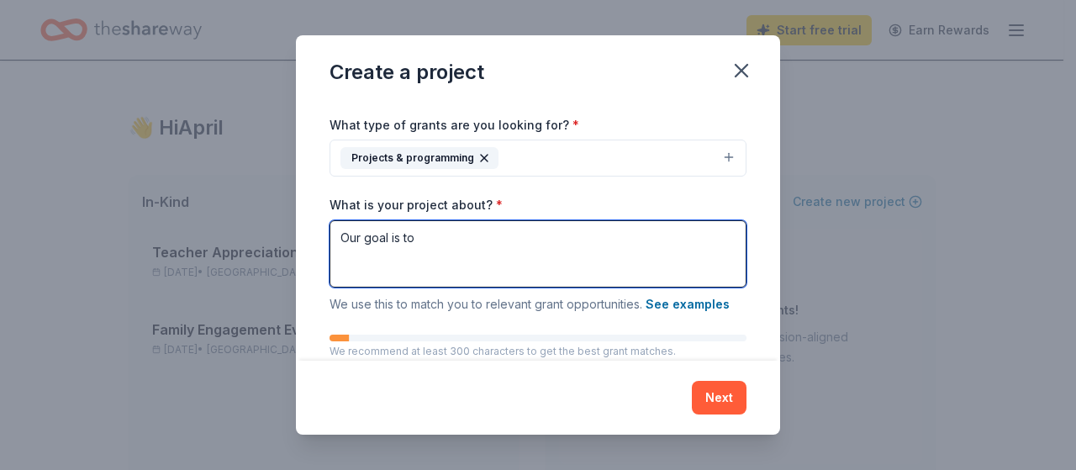
type textarea "Our goal is to"
drag, startPoint x: 468, startPoint y: 239, endPoint x: 307, endPoint y: 233, distance: 160.7
click at [307, 233] on div "Project name * Playground Renovation ZIP code * 43228 What type of grants are y…" at bounding box center [538, 231] width 484 height 257
paste textarea
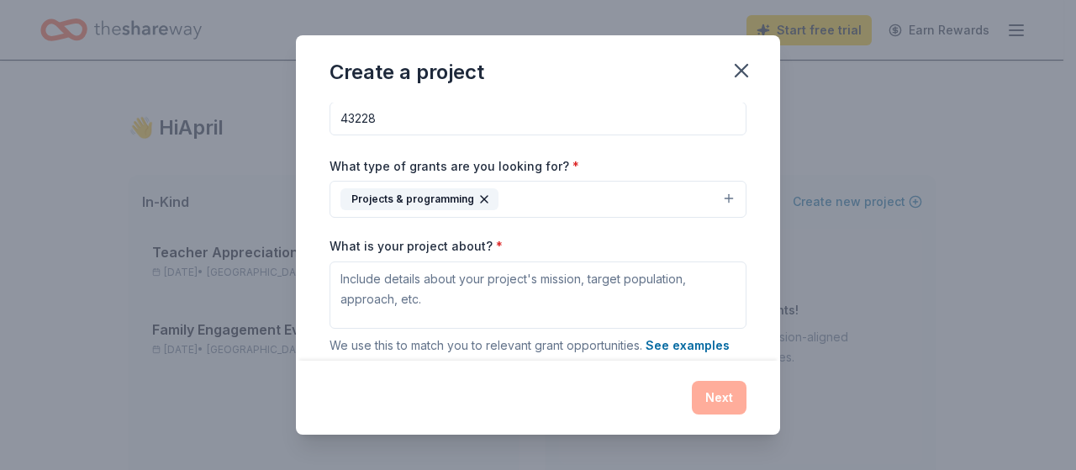
scroll to position [105, 0]
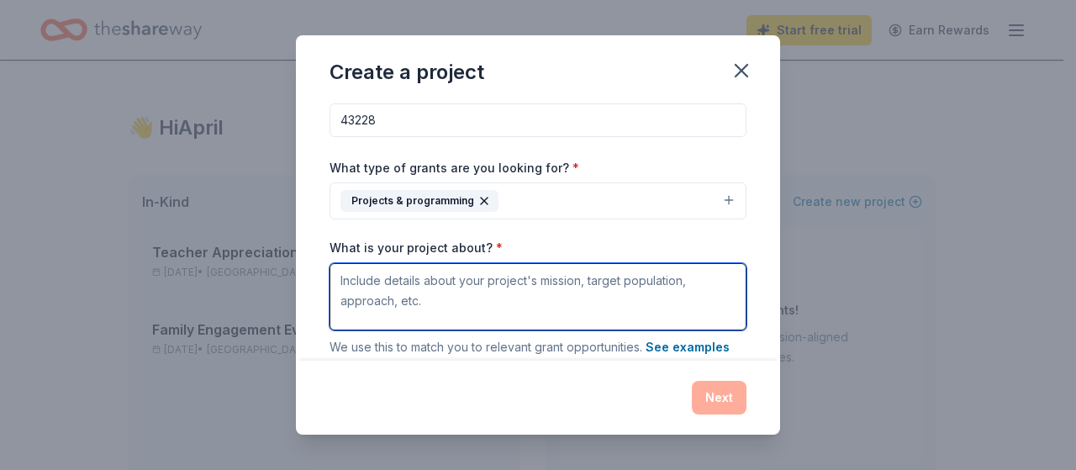
click at [641, 292] on textarea "What is your project about? *" at bounding box center [538, 296] width 417 height 67
drag, startPoint x: 442, startPoint y: 308, endPoint x: 330, endPoint y: 280, distance: 115.2
click at [330, 280] on textarea "What is your project about? *" at bounding box center [538, 296] width 417 height 67
paste textarea "Our elementary school, serving 480 students, is seeking funding to build a safe…"
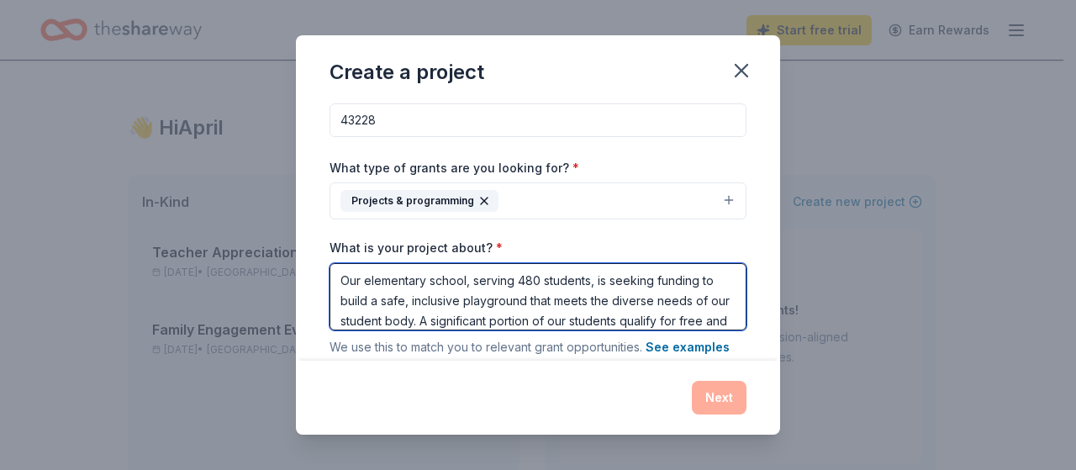
scroll to position [156, 0]
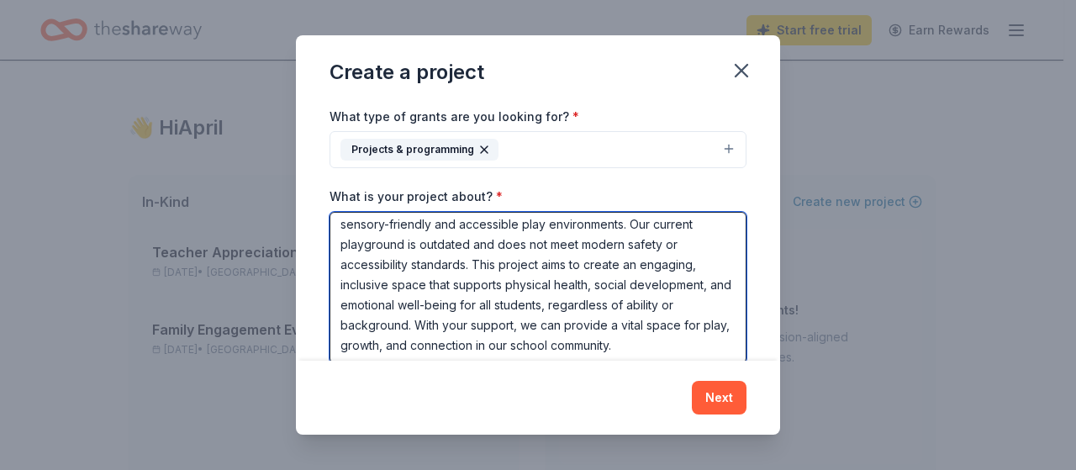
type textarea "Our elementary school, serving 480 students, is seeking funding to build a safe…"
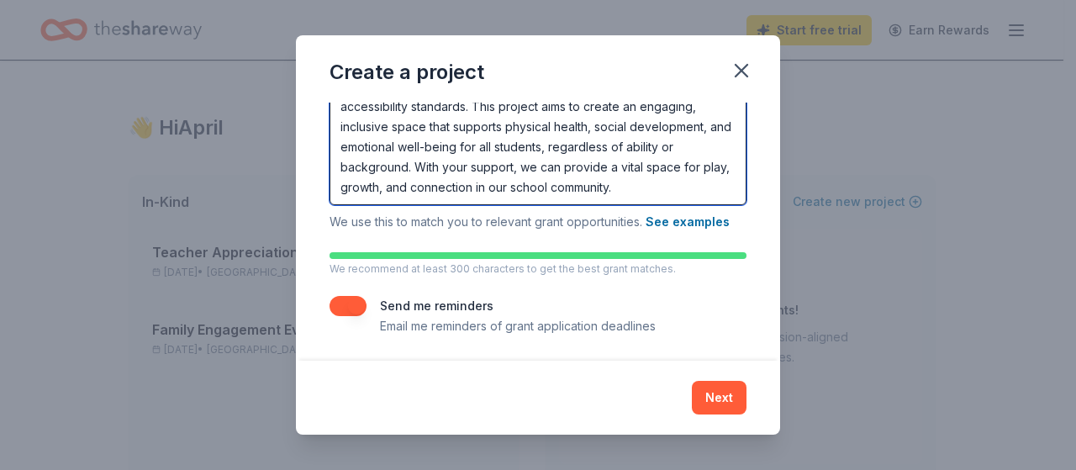
scroll to position [135, 0]
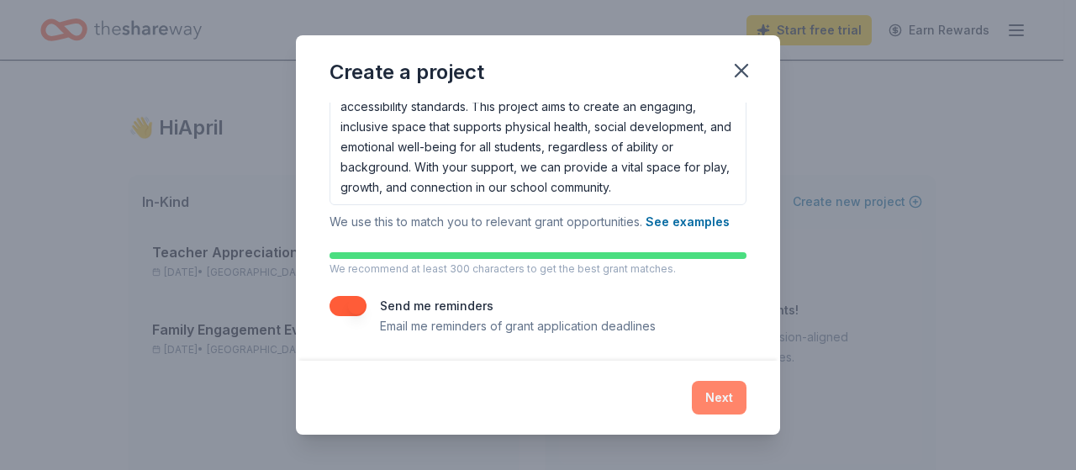
click at [716, 401] on button "Next" at bounding box center [719, 398] width 55 height 34
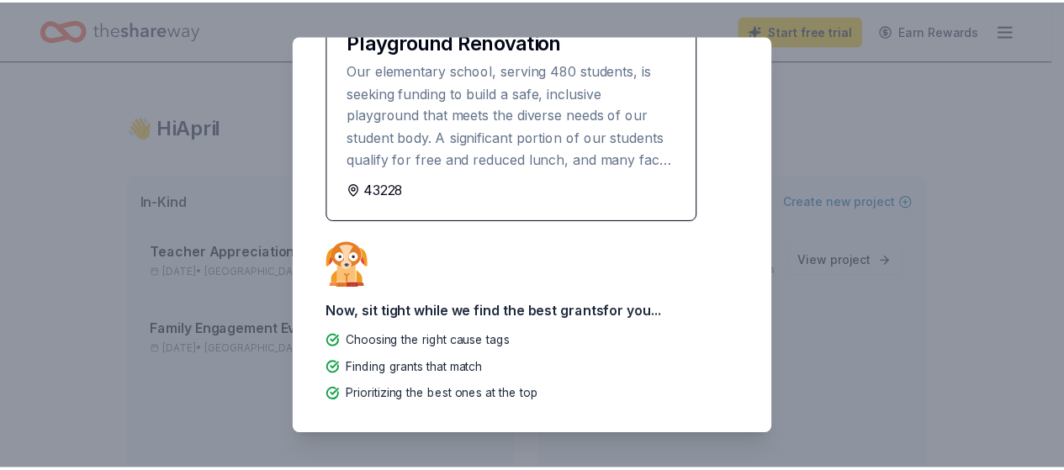
scroll to position [0, 0]
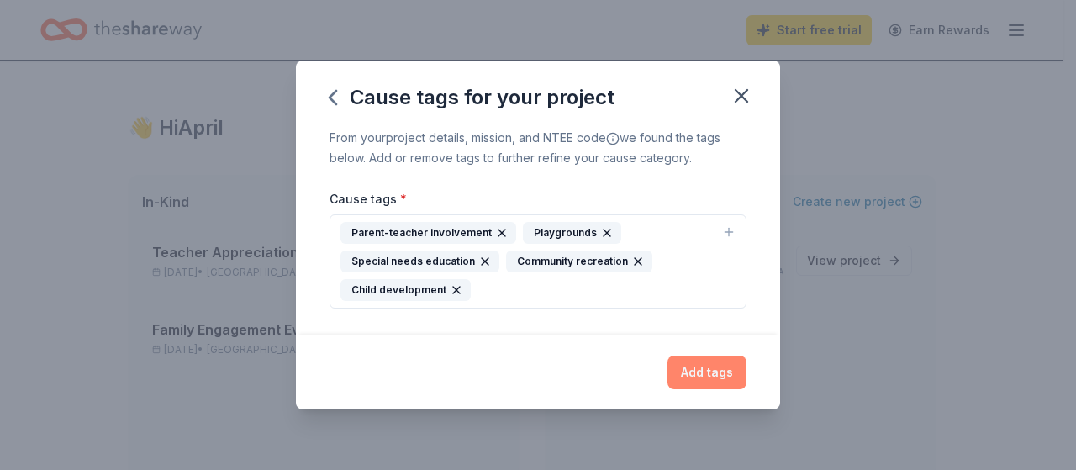
click at [700, 374] on button "Add tags" at bounding box center [707, 373] width 79 height 34
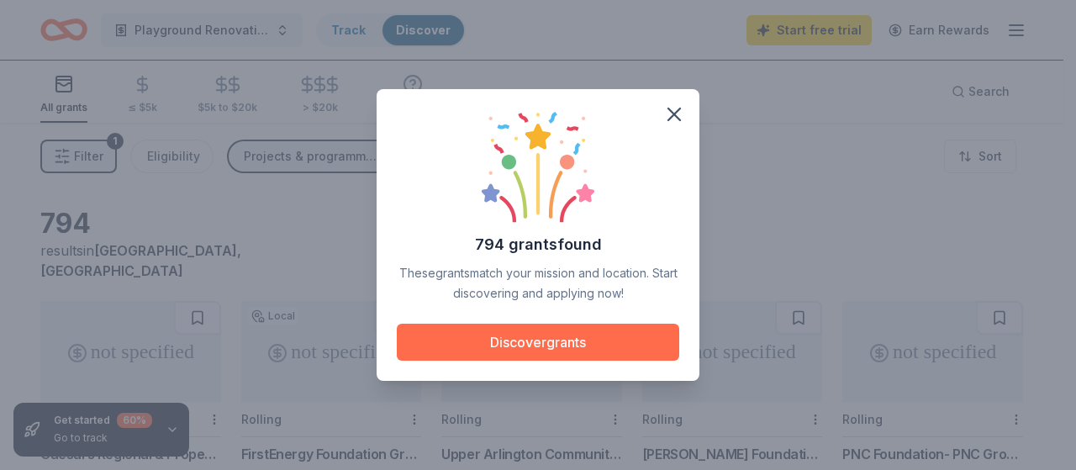
click at [600, 335] on button "Discover grants" at bounding box center [538, 342] width 283 height 37
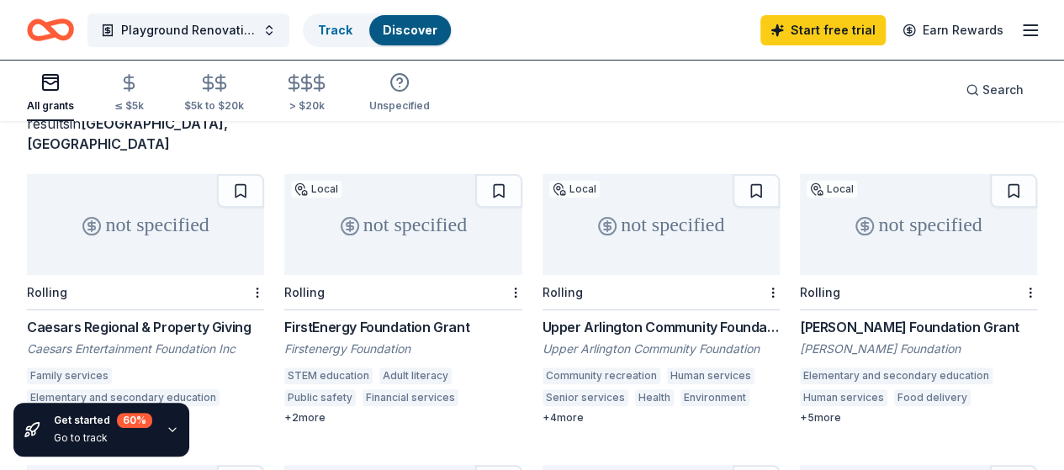
scroll to position [132, 0]
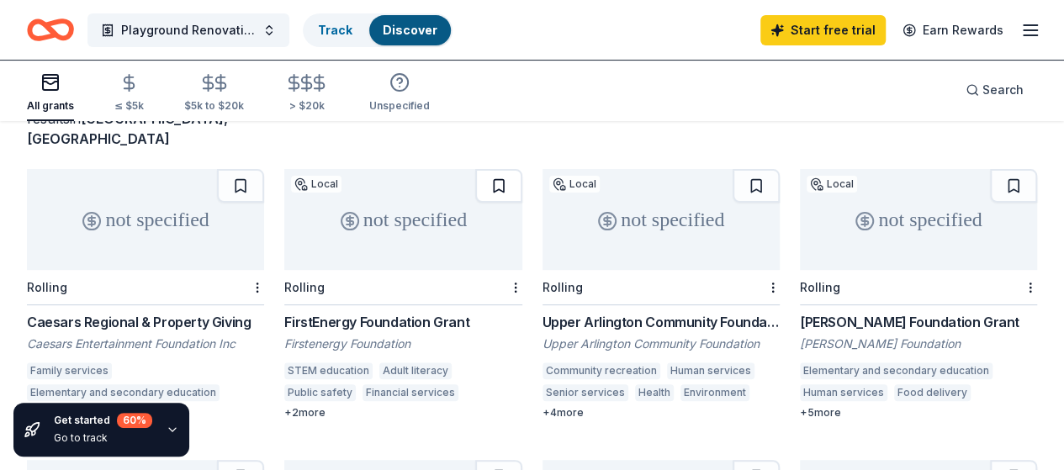
click at [475, 169] on button at bounding box center [498, 186] width 47 height 34
click at [264, 460] on button at bounding box center [240, 477] width 47 height 34
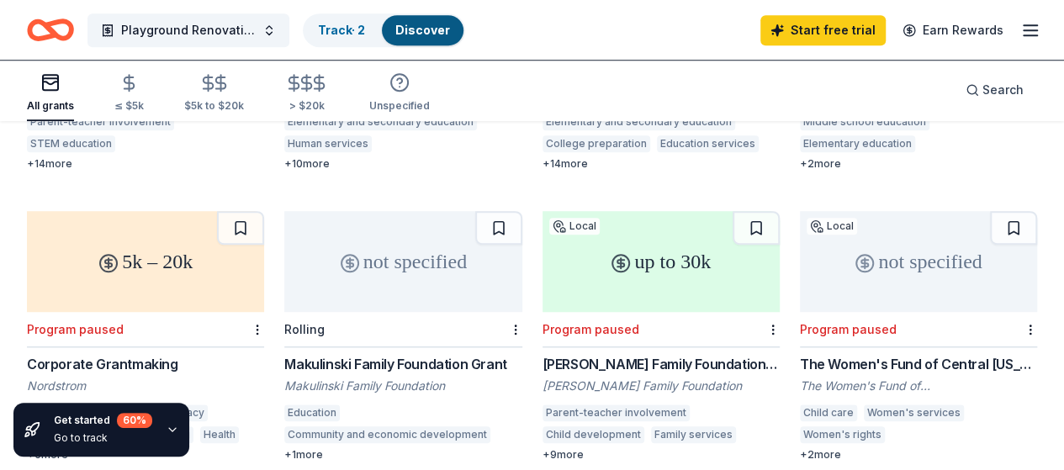
scroll to position [707, 0]
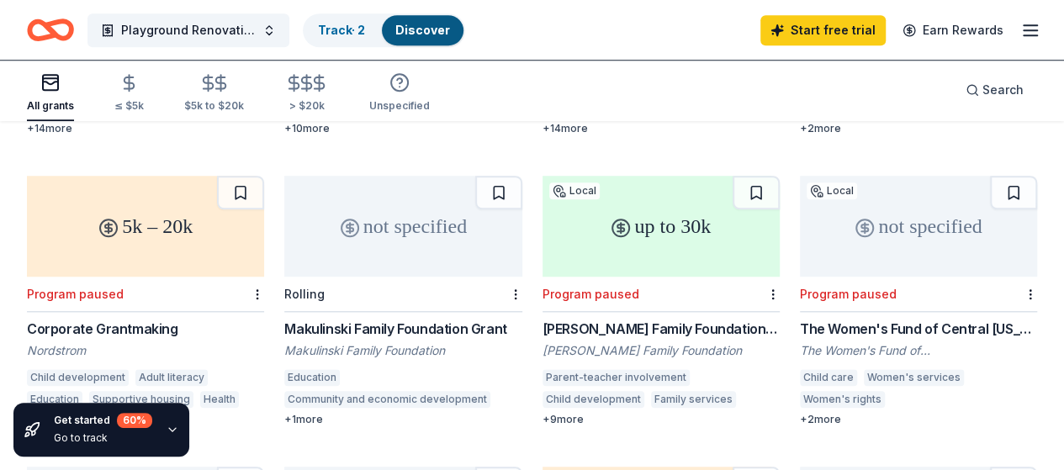
click at [732, 176] on button at bounding box center [755, 193] width 47 height 34
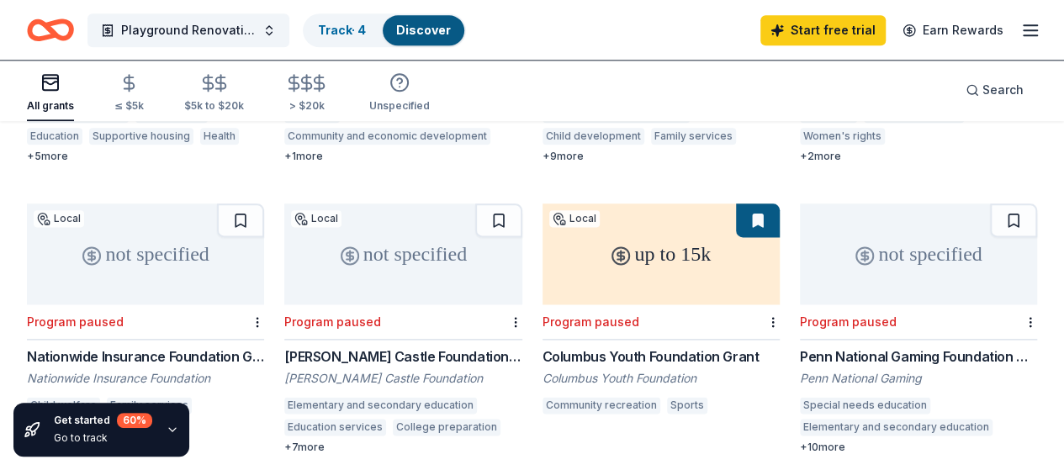
scroll to position [997, 0]
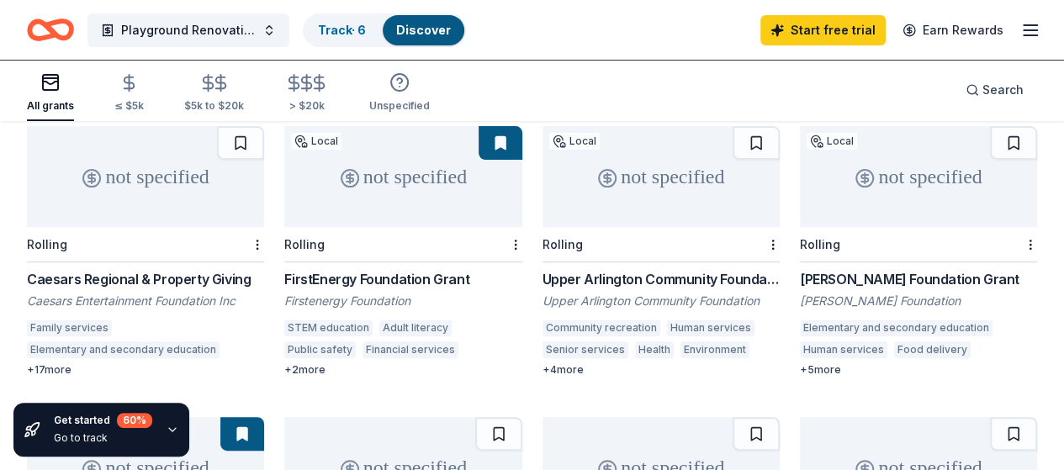
scroll to position [180, 0]
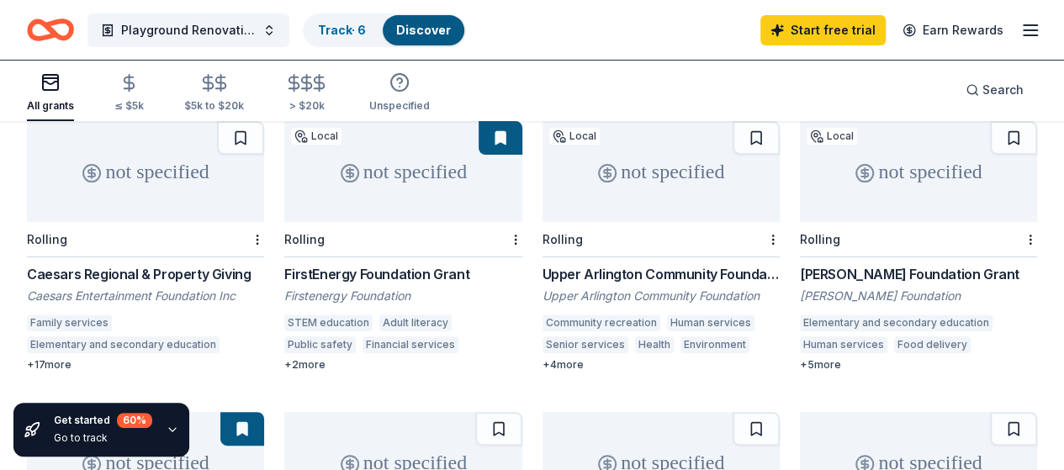
click at [85, 264] on div "Caesars Regional & Property Giving" at bounding box center [145, 274] width 237 height 20
